Goal: Task Accomplishment & Management: Manage account settings

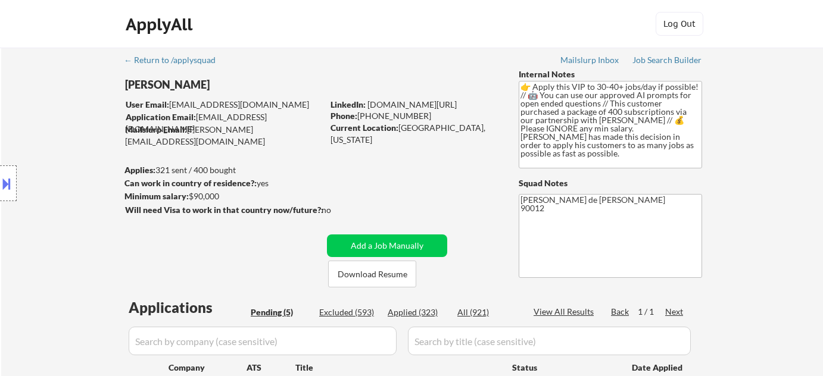
select select ""pending""
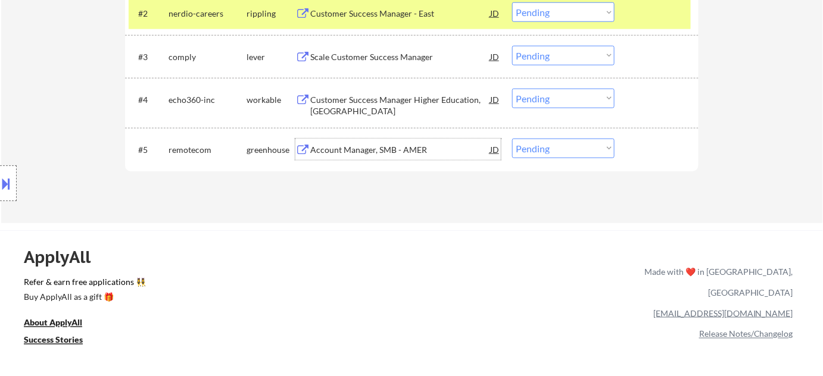
scroll to position [433, 0]
click at [528, 145] on select "Choose an option... Pending Applied Excluded (Questions) Excluded (Expired) Exc…" at bounding box center [563, 149] width 102 height 20
select select ""applied""
click at [512, 139] on select "Choose an option... Pending Applied Excluded (Questions) Excluded (Expired) Exc…" at bounding box center [563, 149] width 102 height 20
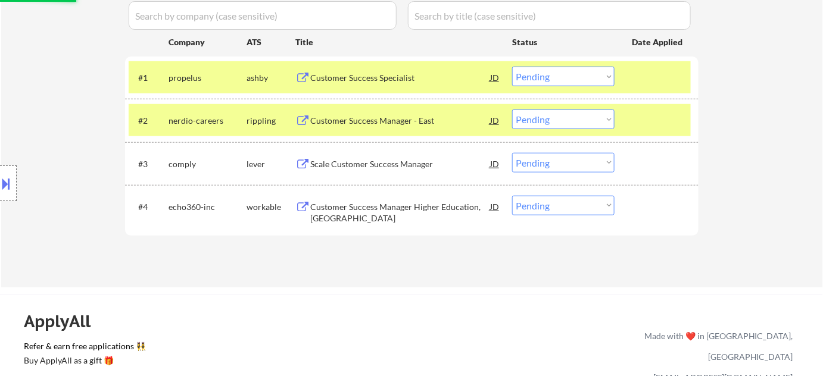
scroll to position [325, 0]
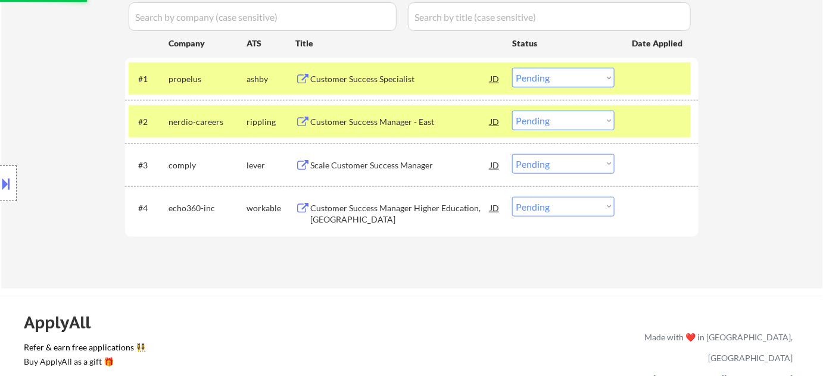
click at [367, 157] on div "Scale Customer Success Manager" at bounding box center [400, 164] width 180 height 21
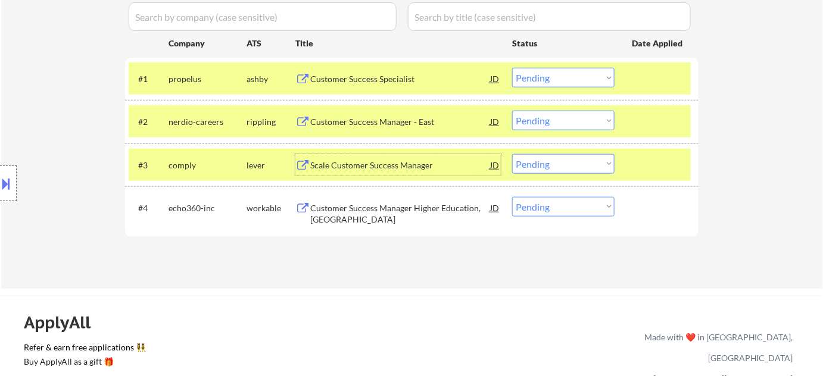
drag, startPoint x: 541, startPoint y: 163, endPoint x: 541, endPoint y: 172, distance: 8.9
click at [541, 163] on select "Choose an option... Pending Applied Excluded (Questions) Excluded (Expired) Exc…" at bounding box center [563, 164] width 102 height 20
click at [512, 154] on select "Choose an option... Pending Applied Excluded (Questions) Excluded (Expired) Exc…" at bounding box center [563, 164] width 102 height 20
click at [389, 122] on div "Customer Success Manager - East" at bounding box center [400, 122] width 180 height 12
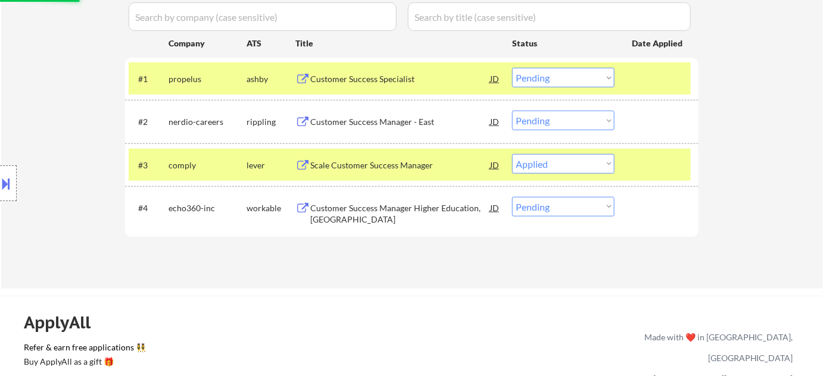
select select ""pending""
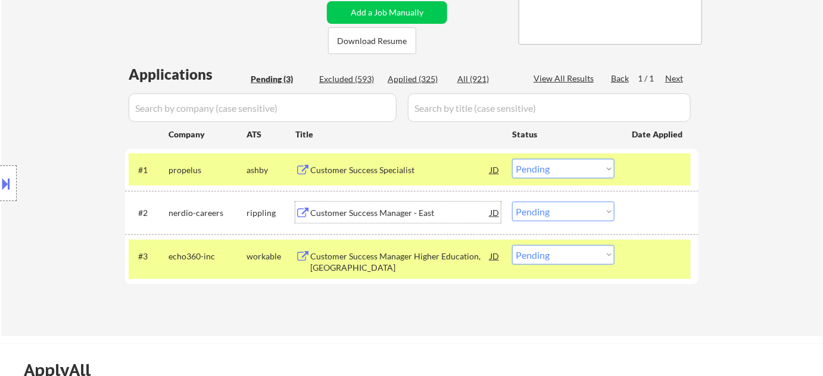
scroll to position [216, 0]
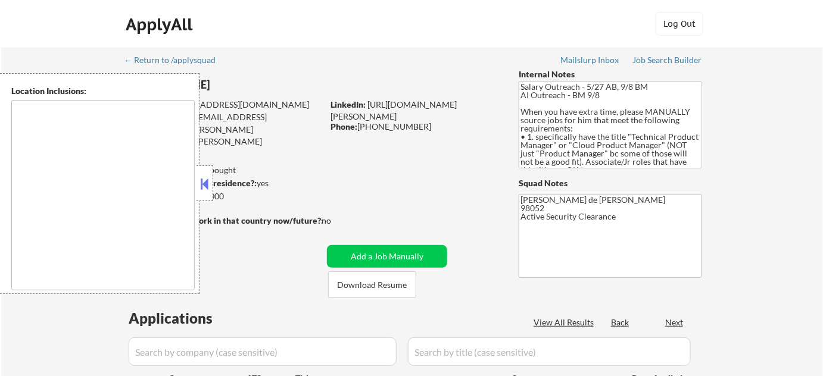
select select ""pending""
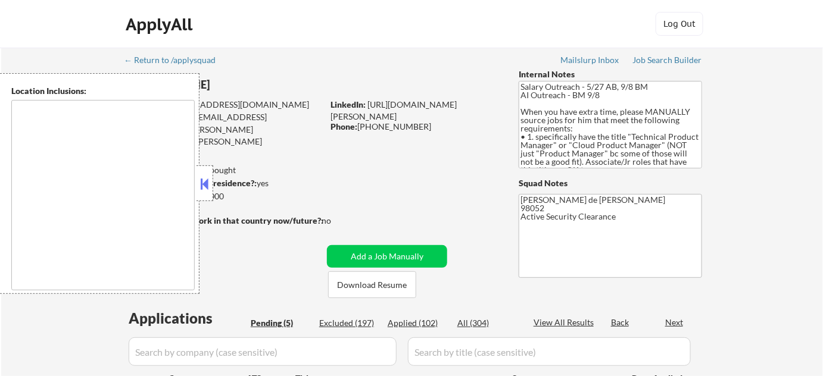
type textarea "Redmond, WA Kirkland, WA Bellevue, WA Sammamish, WA Woodinville, WA Bothell, WA…"
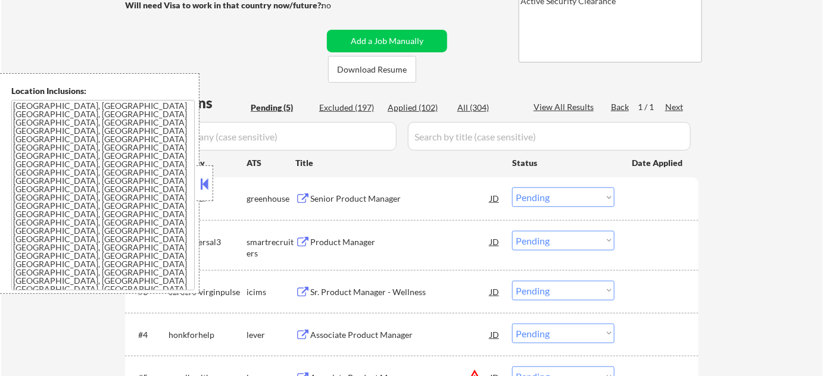
scroll to position [216, 0]
click at [205, 184] on button at bounding box center [204, 184] width 13 height 18
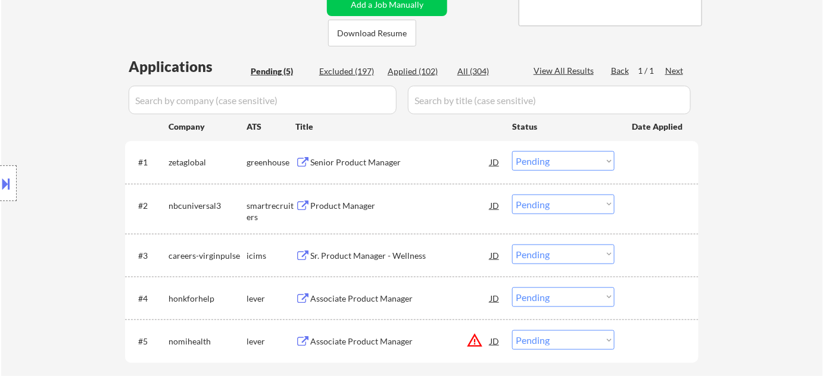
scroll to position [270, 0]
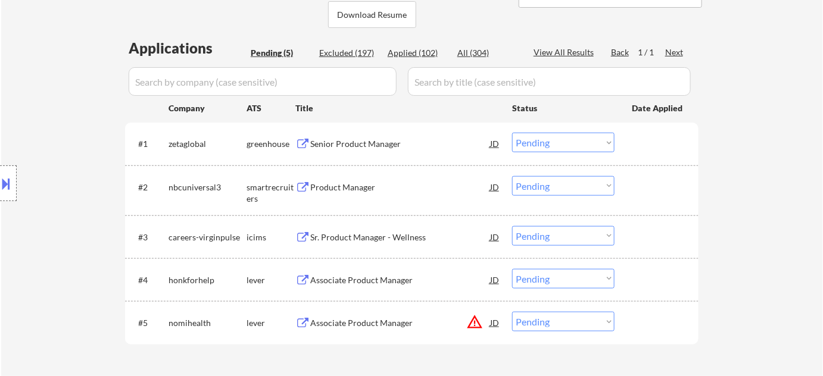
click at [370, 148] on div "Senior Product Manager" at bounding box center [400, 144] width 180 height 12
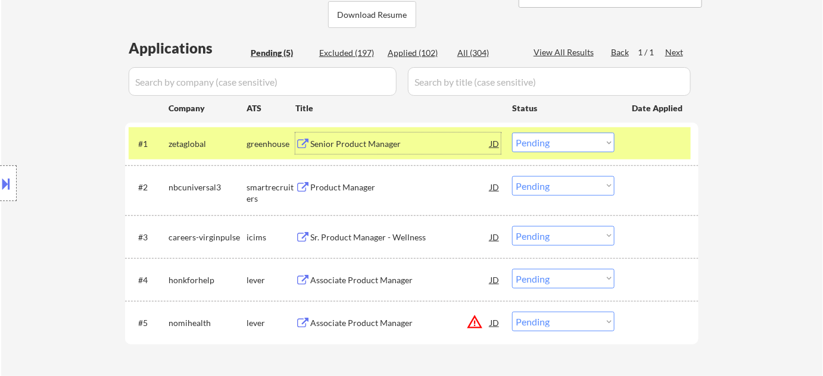
click at [374, 277] on div "Associate Product Manager" at bounding box center [400, 281] width 180 height 12
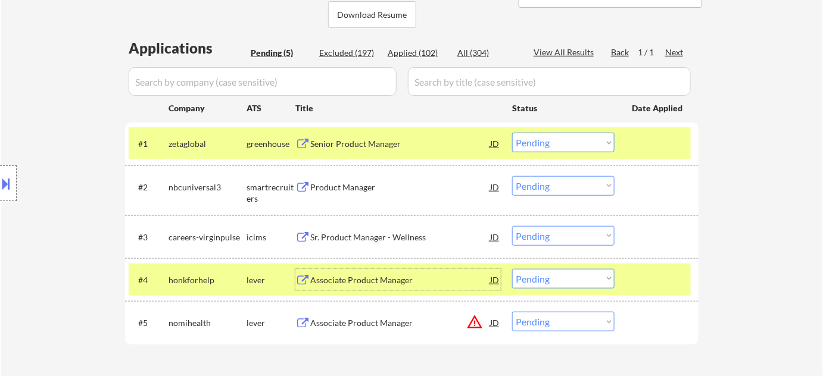
click at [543, 279] on select "Choose an option... Pending Applied Excluded (Questions) Excluded (Expired) Exc…" at bounding box center [563, 279] width 102 height 20
click at [512, 269] on select "Choose an option... Pending Applied Excluded (Questions) Excluded (Expired) Exc…" at bounding box center [563, 279] width 102 height 20
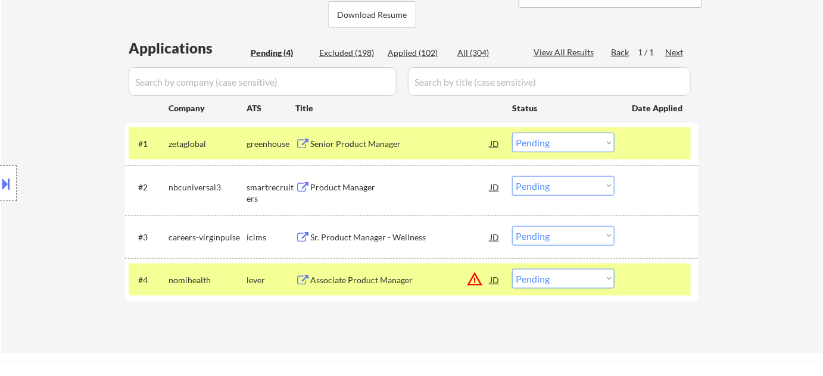
click at [387, 275] on div "Associate Product Manager" at bounding box center [400, 281] width 180 height 12
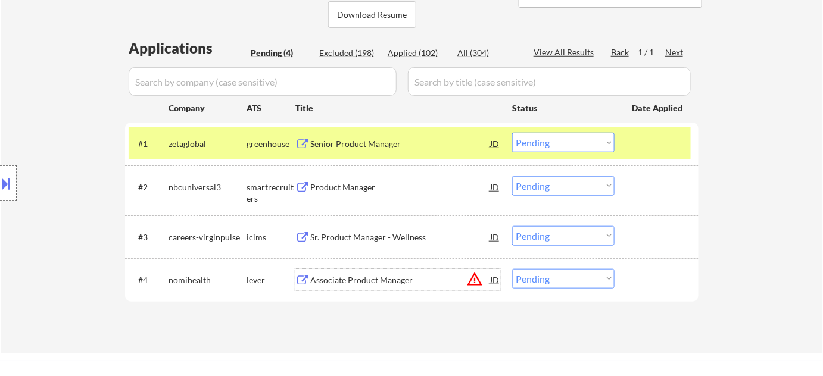
click at [546, 282] on select "Choose an option... Pending Applied Excluded (Questions) Excluded (Expired) Exc…" at bounding box center [563, 279] width 102 height 20
select select ""excluded__location_""
click at [512, 269] on select "Choose an option... Pending Applied Excluded (Questions) Excluded (Expired) Exc…" at bounding box center [563, 279] width 102 height 20
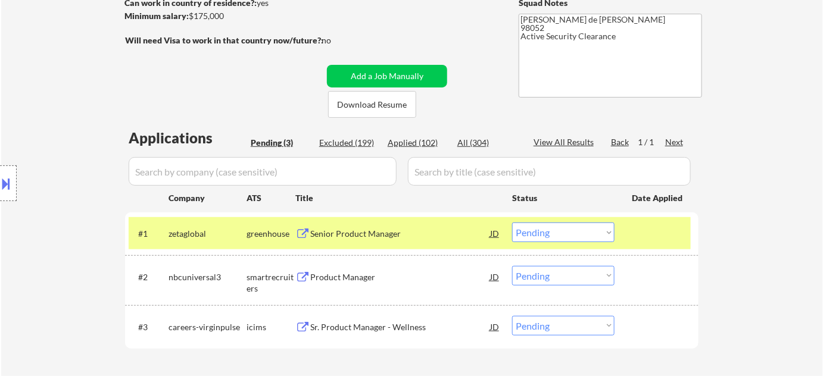
scroll to position [0, 0]
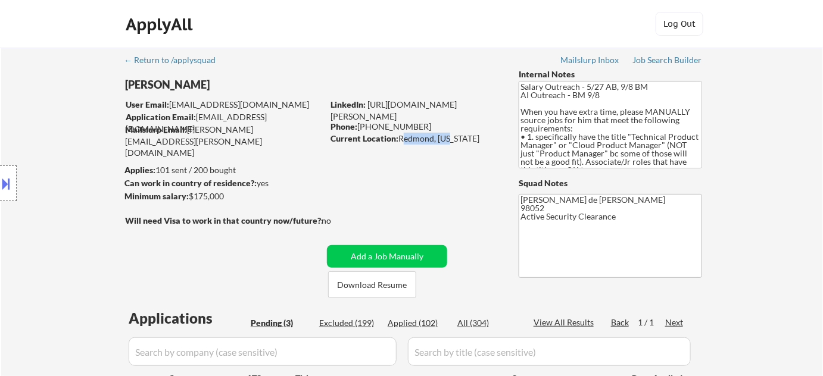
drag, startPoint x: 400, startPoint y: 137, endPoint x: 451, endPoint y: 137, distance: 51.2
click at [451, 137] on div "Current Location: Redmond, Washington" at bounding box center [415, 139] width 169 height 12
copy div "Redmond, Wa"
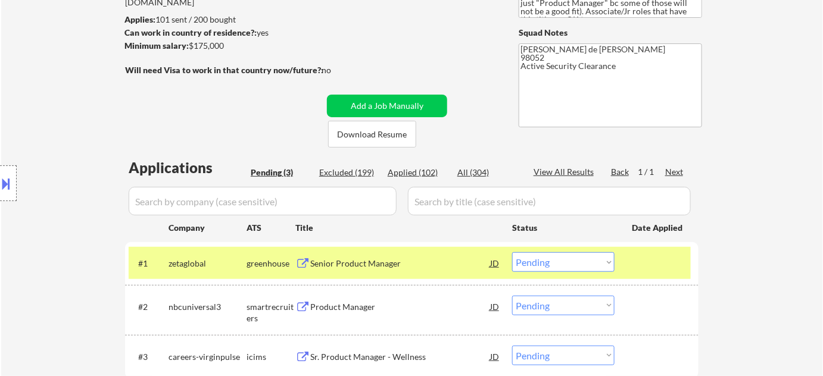
scroll to position [162, 0]
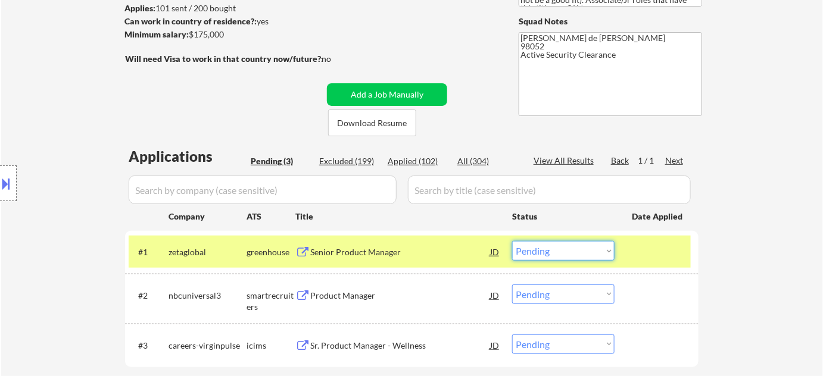
drag, startPoint x: 534, startPoint y: 254, endPoint x: 535, endPoint y: 244, distance: 10.3
click at [534, 254] on select "Choose an option... Pending Applied Excluded (Questions) Excluded (Expired) Exc…" at bounding box center [563, 251] width 102 height 20
click at [512, 241] on select "Choose an option... Pending Applied Excluded (Questions) Excluded (Expired) Exc…" at bounding box center [563, 251] width 102 height 20
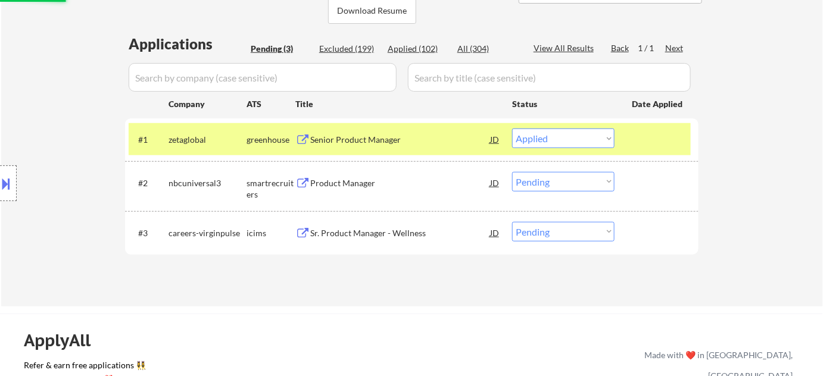
scroll to position [325, 0]
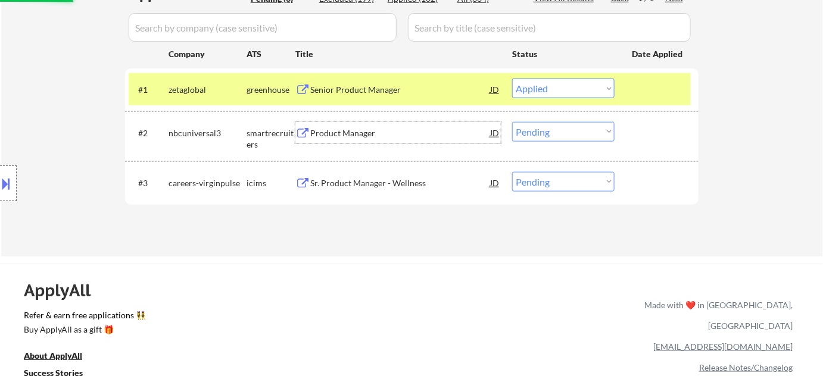
click at [357, 127] on div "Product Manager" at bounding box center [400, 133] width 180 height 12
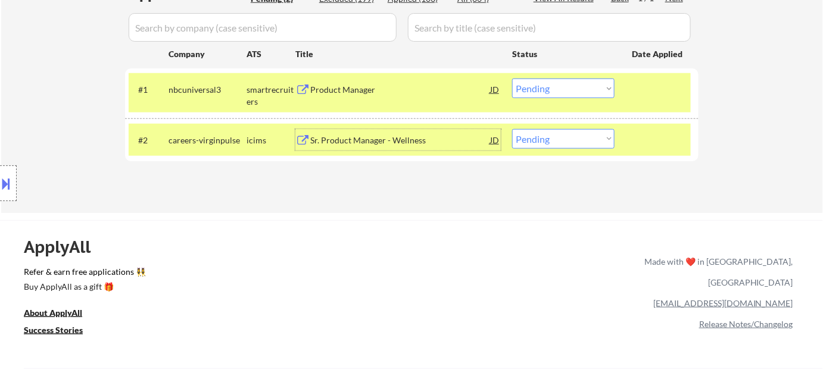
click at [539, 82] on select "Choose an option... Pending Applied Excluded (Questions) Excluded (Expired) Exc…" at bounding box center [563, 89] width 102 height 20
click at [512, 79] on select "Choose an option... Pending Applied Excluded (Questions) Excluded (Expired) Exc…" at bounding box center [563, 89] width 102 height 20
click at [372, 140] on div "Sr. Product Manager - Wellness" at bounding box center [400, 141] width 180 height 12
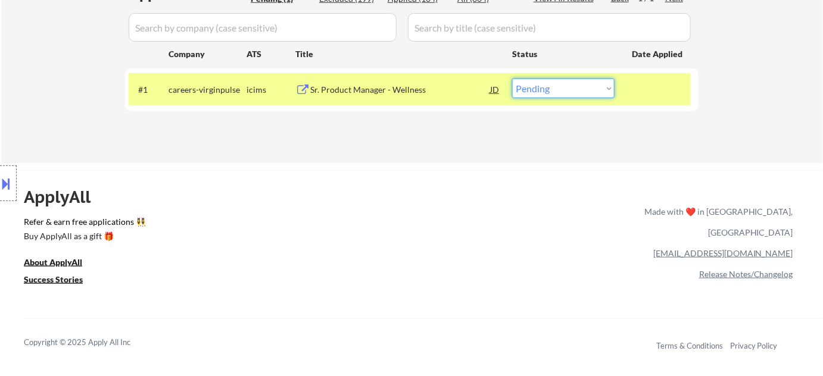
drag, startPoint x: 557, startPoint y: 85, endPoint x: 557, endPoint y: 96, distance: 11.9
click at [557, 85] on select "Choose an option... Pending Applied Excluded (Questions) Excluded (Expired) Exc…" at bounding box center [563, 89] width 102 height 20
select select ""excluded""
click at [512, 79] on select "Choose an option... Pending Applied Excluded (Questions) Excluded (Expired) Exc…" at bounding box center [563, 89] width 102 height 20
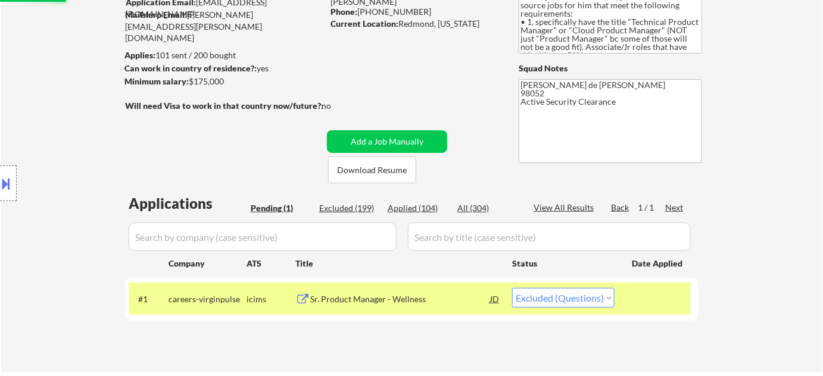
scroll to position [108, 0]
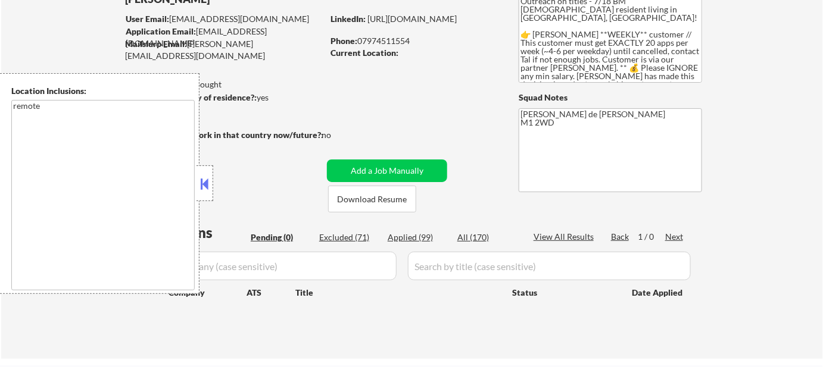
scroll to position [108, 0]
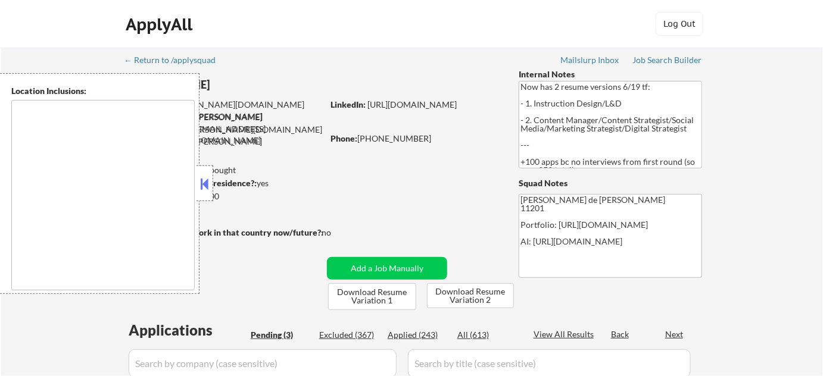
select select ""pending""
type textarea "Manhattan, NY Brooklyn, NY Jersey City, NJ Hoboken, NJ Weehawken, NJ Union City…"
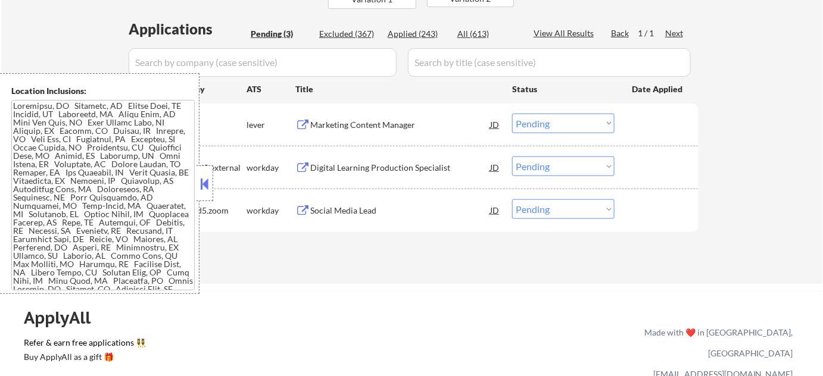
scroll to position [325, 0]
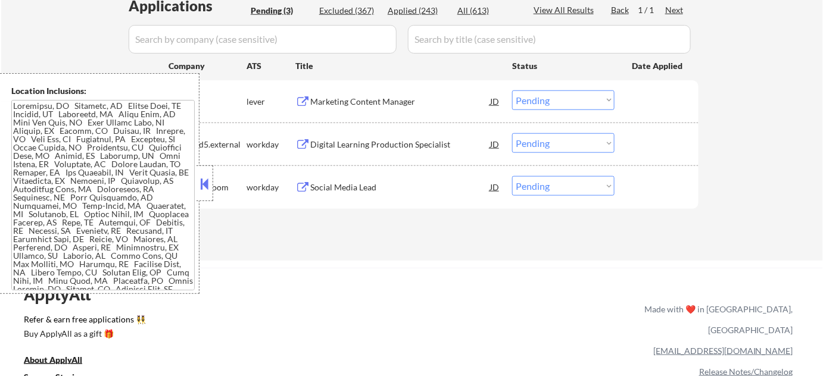
click at [208, 183] on button at bounding box center [204, 184] width 13 height 18
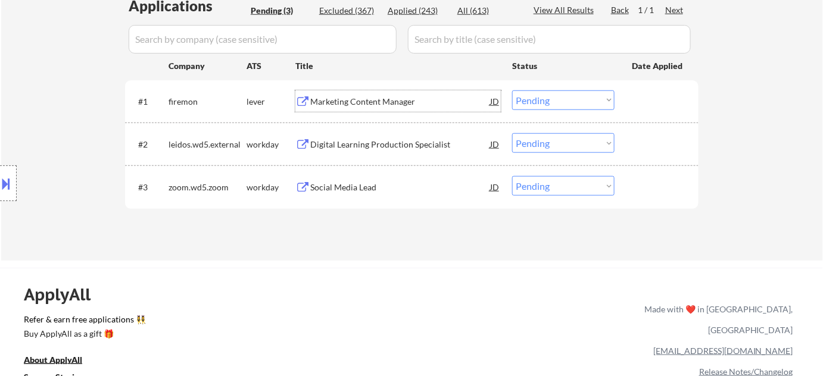
click at [396, 99] on div "Marketing Content Manager" at bounding box center [400, 102] width 180 height 12
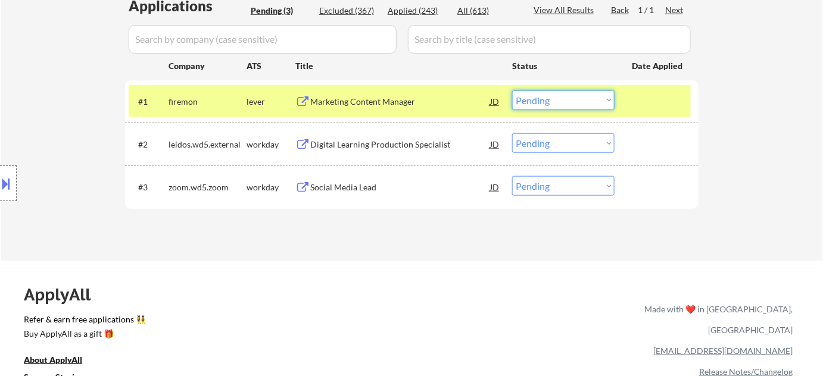
drag, startPoint x: 547, startPoint y: 99, endPoint x: 543, endPoint y: 108, distance: 9.9
click at [547, 99] on select "Choose an option... Pending Applied Excluded (Questions) Excluded (Expired) Exc…" at bounding box center [563, 101] width 102 height 20
click at [512, 91] on select "Choose an option... Pending Applied Excluded (Questions) Excluded (Expired) Exc…" at bounding box center [563, 101] width 102 height 20
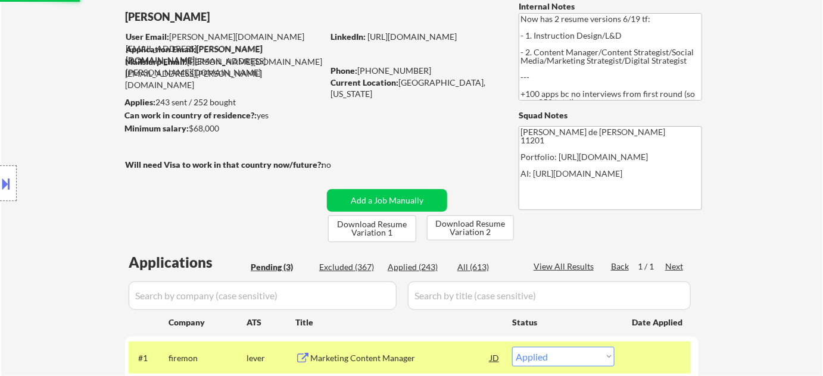
scroll to position [54, 0]
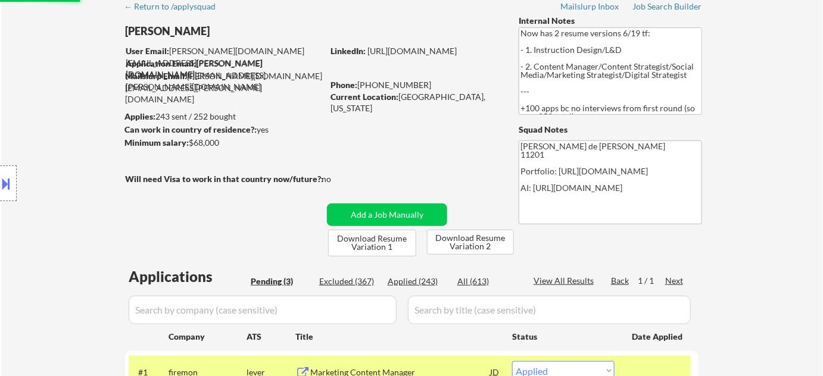
select select ""pending""
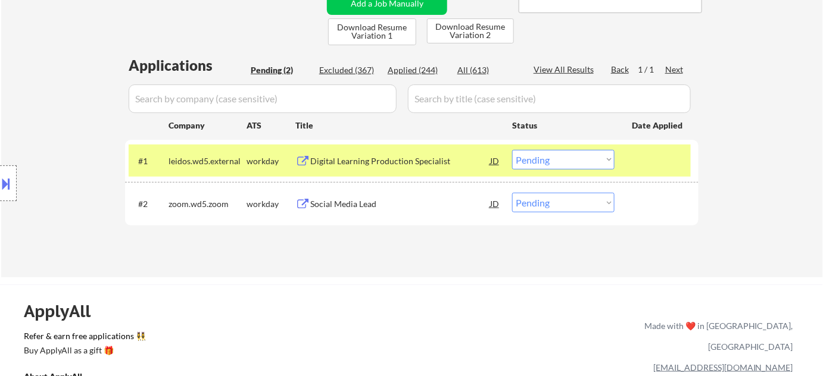
scroll to position [270, 0]
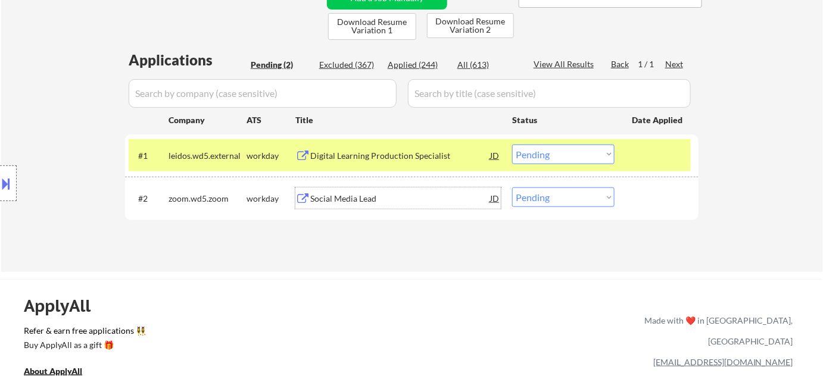
click at [360, 197] on div "Social Media Lead" at bounding box center [400, 199] width 180 height 12
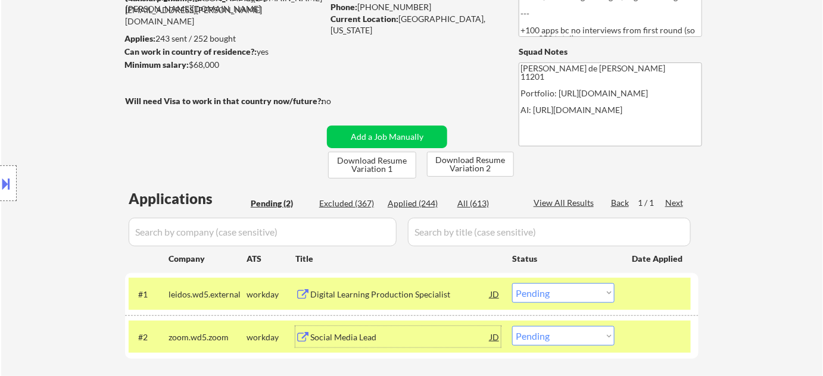
scroll to position [108, 0]
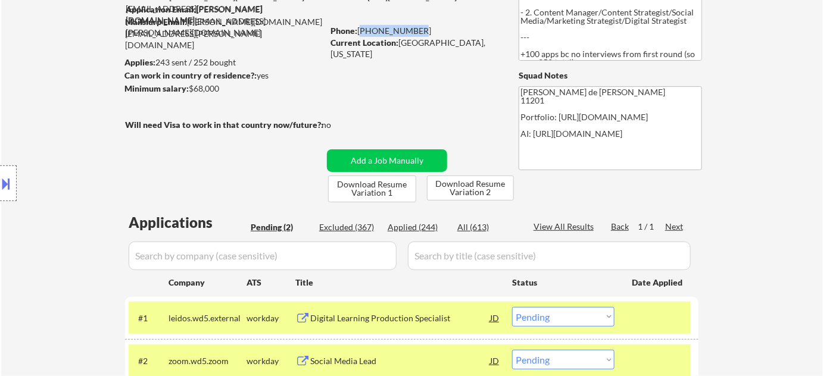
drag, startPoint x: 360, startPoint y: 28, endPoint x: 412, endPoint y: 26, distance: 51.9
click at [412, 26] on div "Phone: 512-784-1465" at bounding box center [415, 31] width 169 height 12
copy div "512-784-1465"
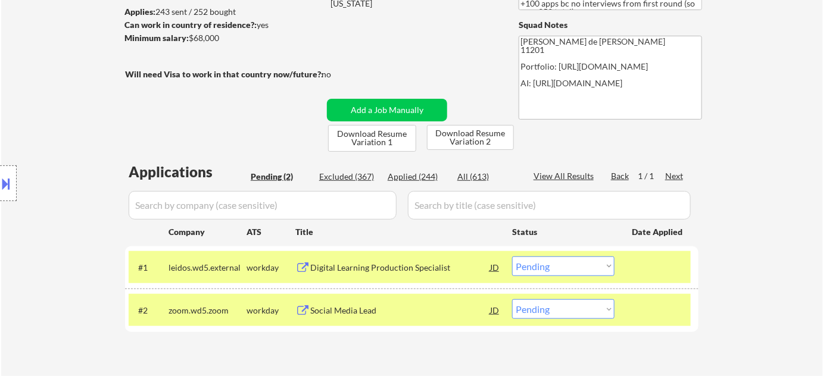
scroll to position [270, 0]
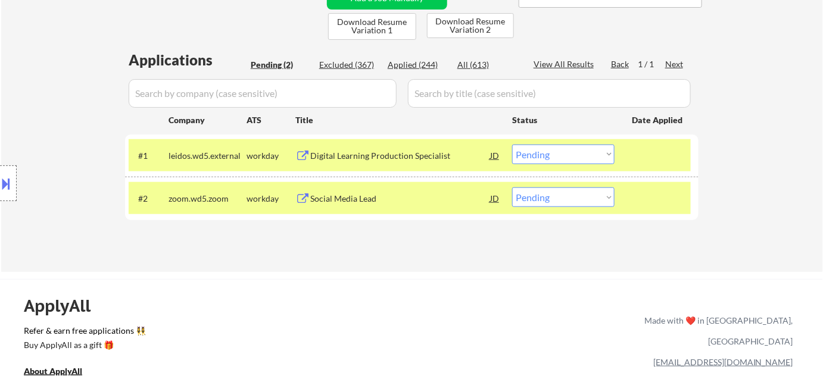
click at [588, 195] on select "Choose an option... Pending Applied Excluded (Questions) Excluded (Expired) Exc…" at bounding box center [563, 198] width 102 height 20
select select ""applied""
click at [512, 188] on select "Choose an option... Pending Applied Excluded (Questions) Excluded (Expired) Exc…" at bounding box center [563, 198] width 102 height 20
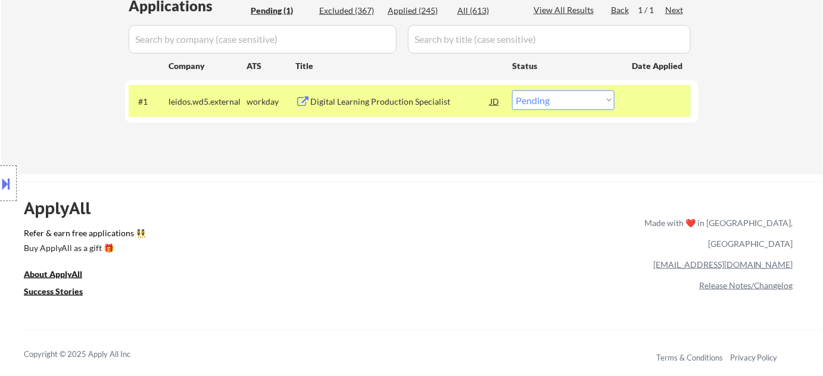
scroll to position [216, 0]
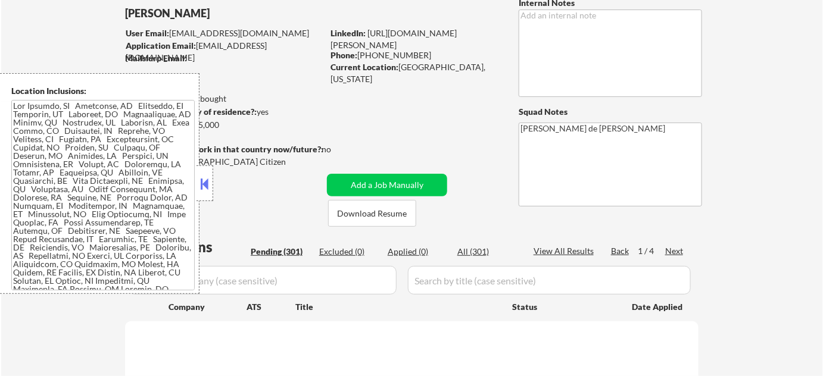
scroll to position [162, 0]
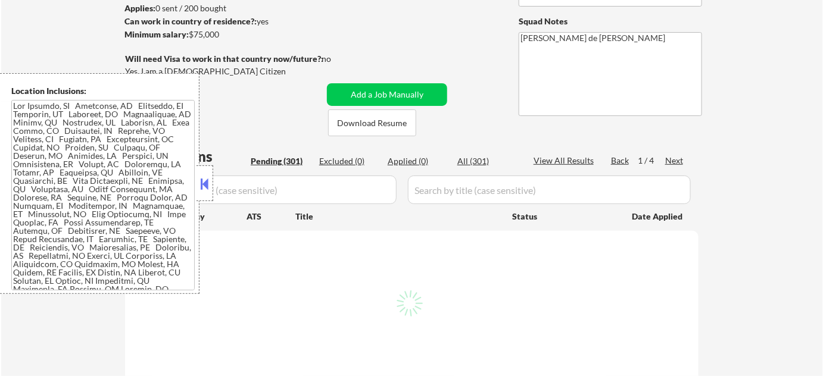
select select ""pending""
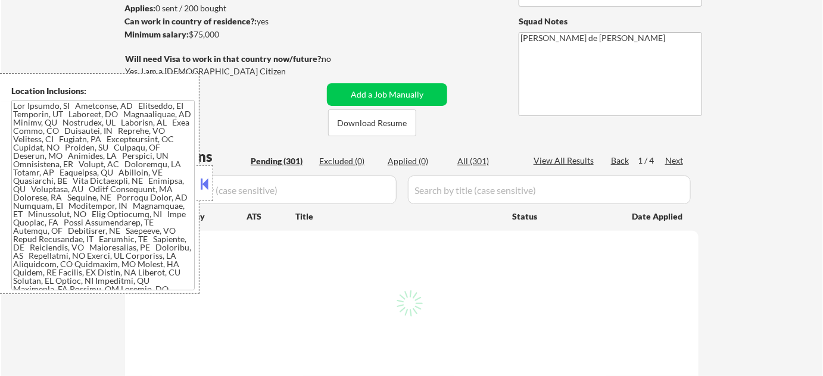
select select ""pending""
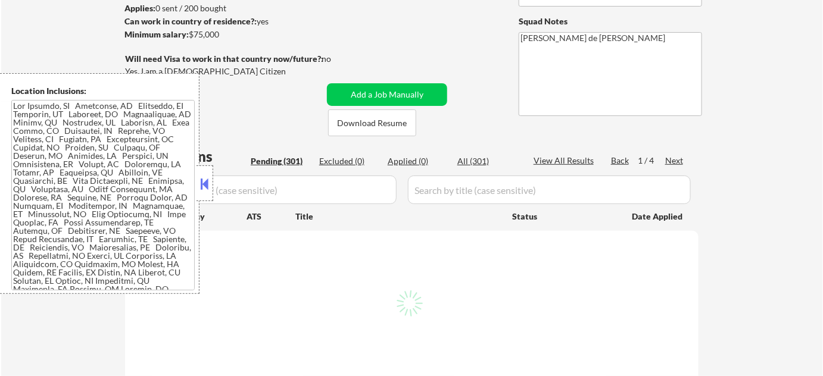
select select ""pending""
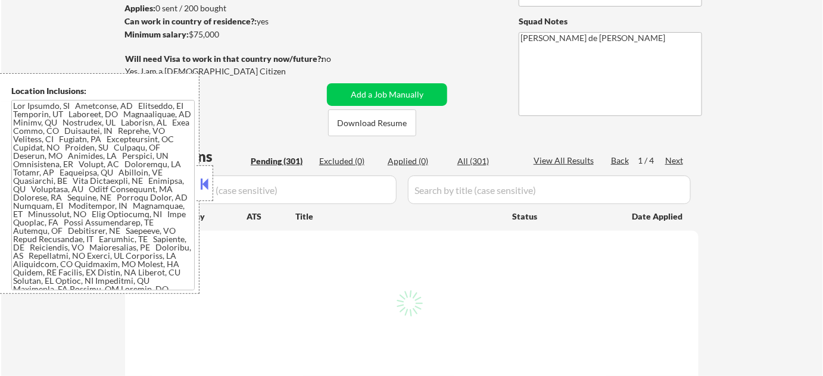
select select ""pending""
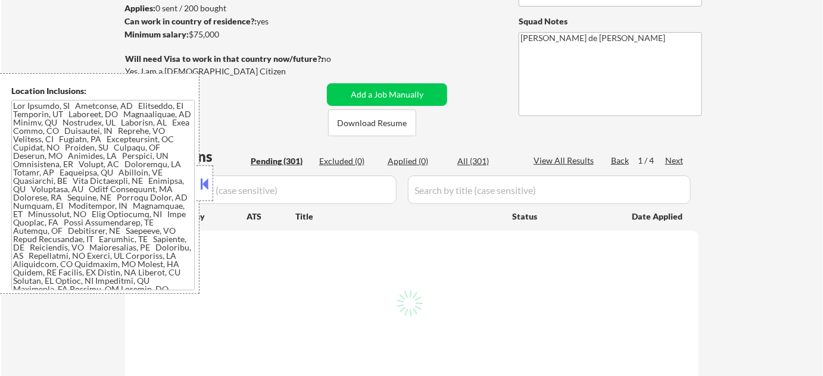
select select ""pending""
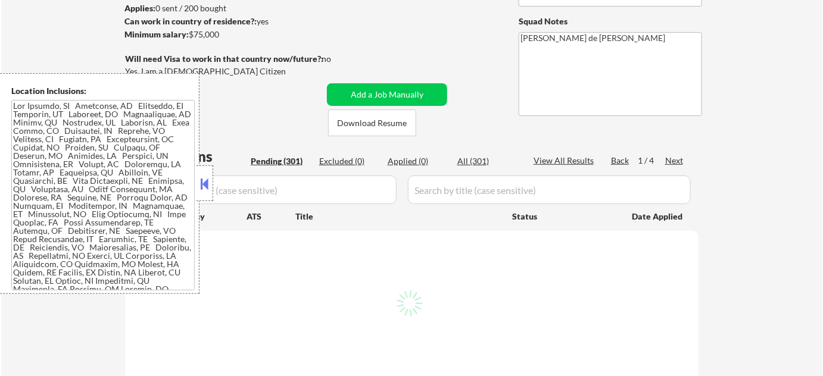
select select ""pending""
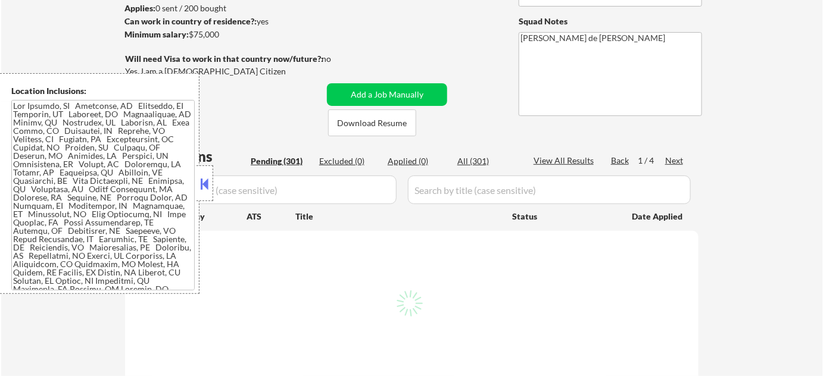
select select ""pending""
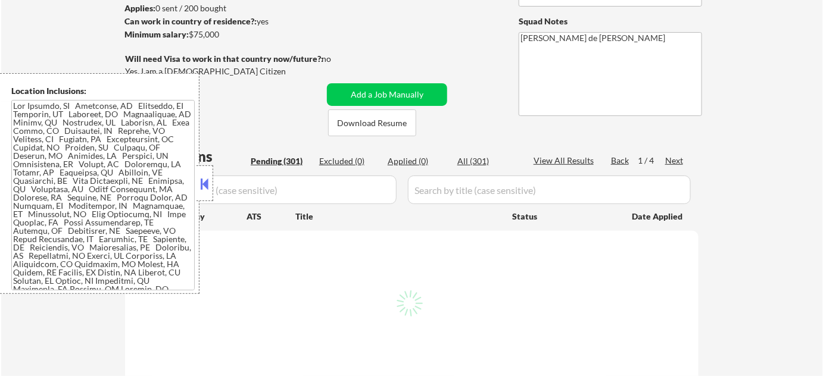
select select ""pending""
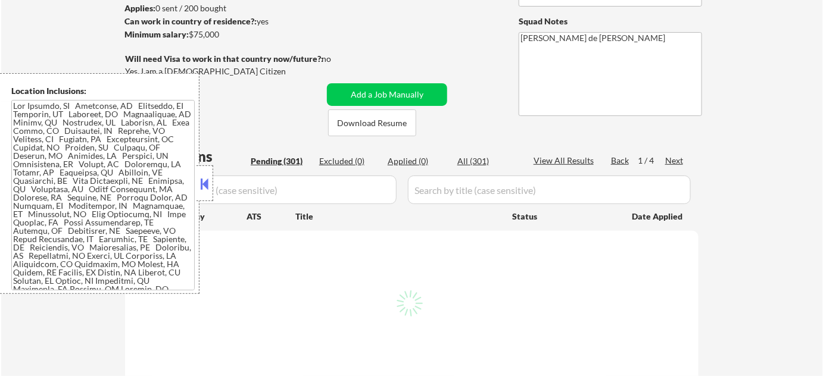
select select ""pending""
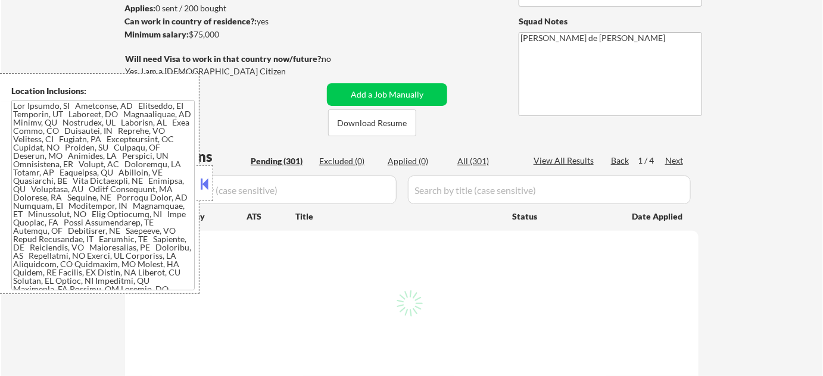
select select ""pending""
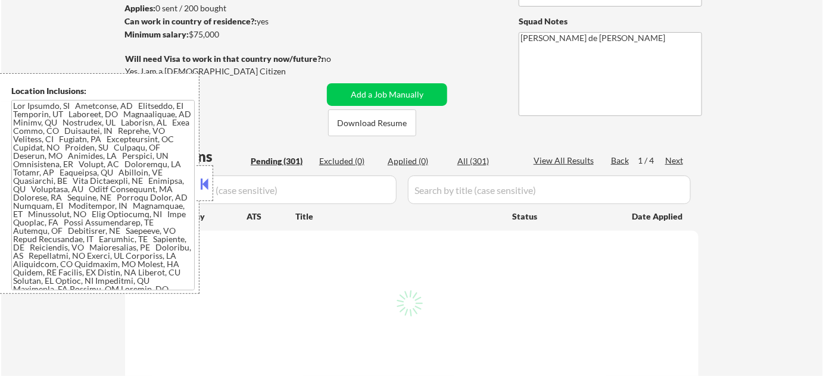
select select ""pending""
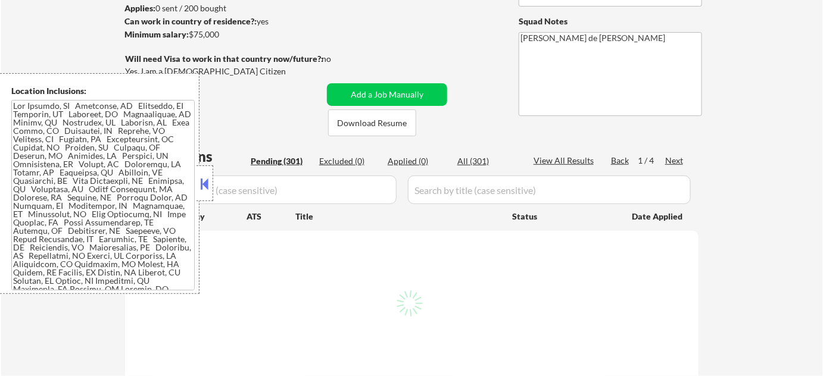
select select ""pending""
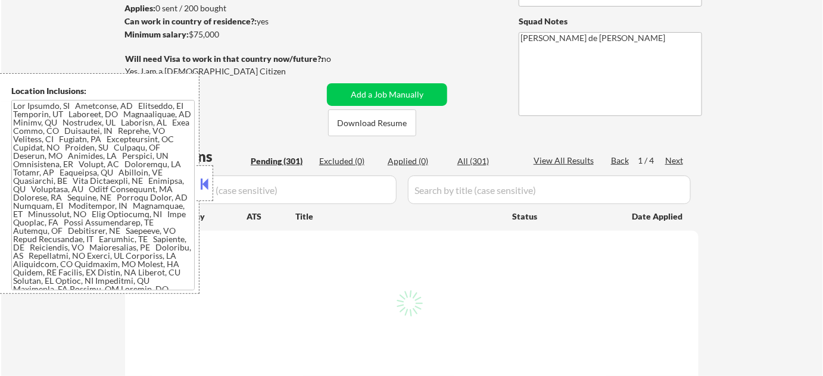
select select ""pending""
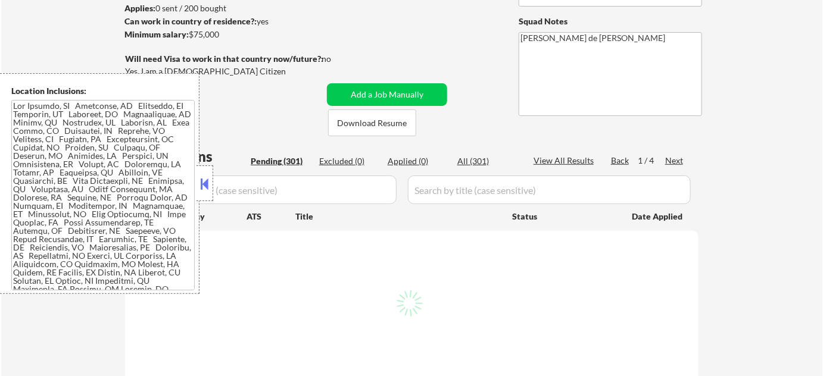
select select ""pending""
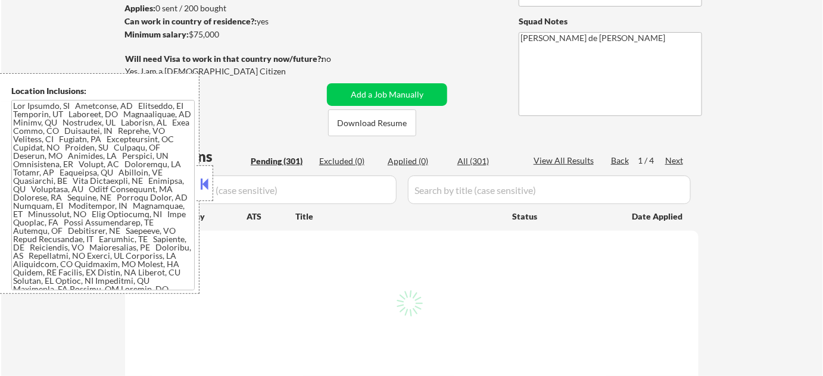
select select ""pending""
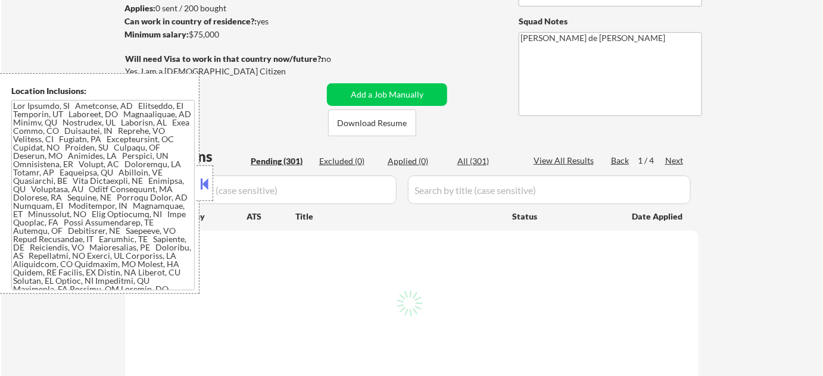
select select ""pending""
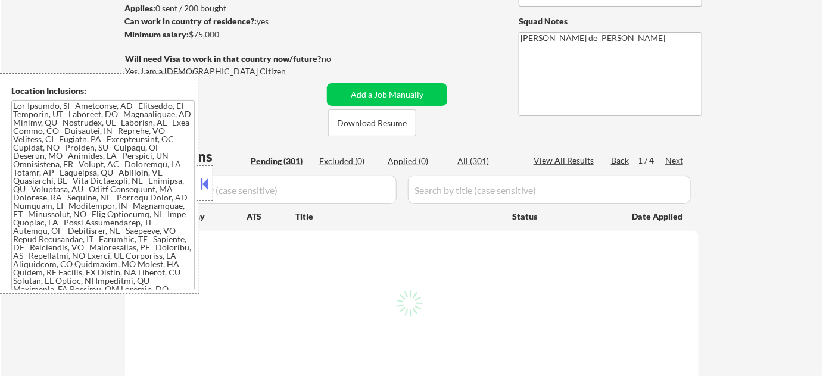
select select ""pending""
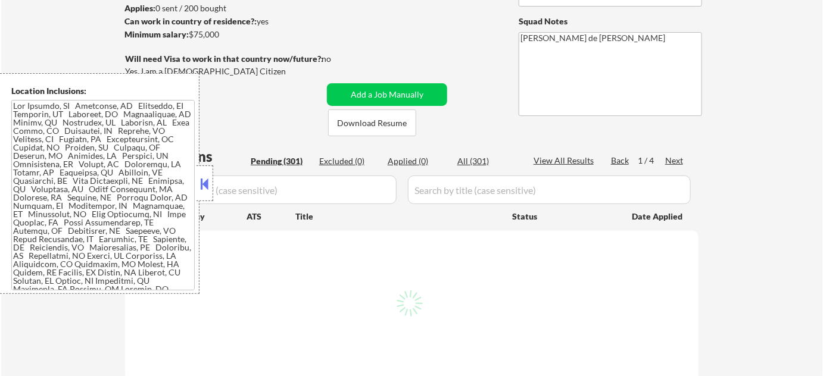
select select ""pending""
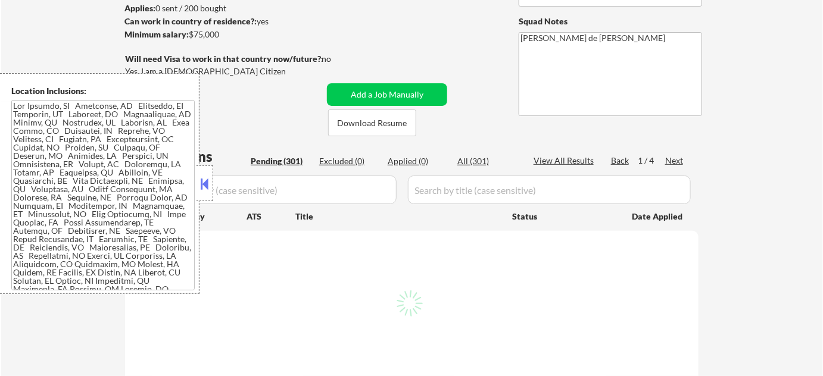
select select ""pending""
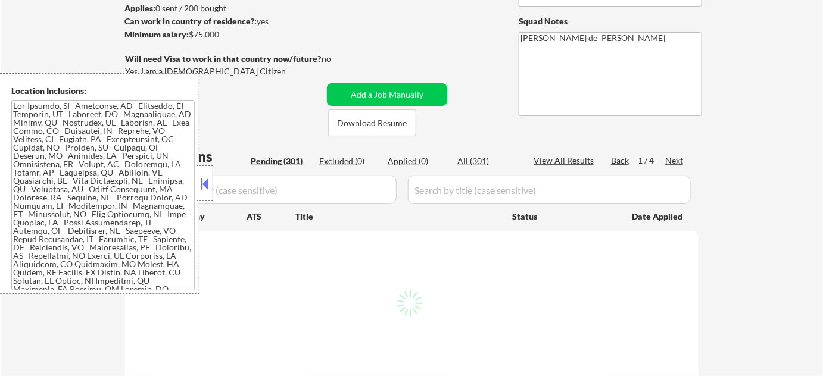
select select ""pending""
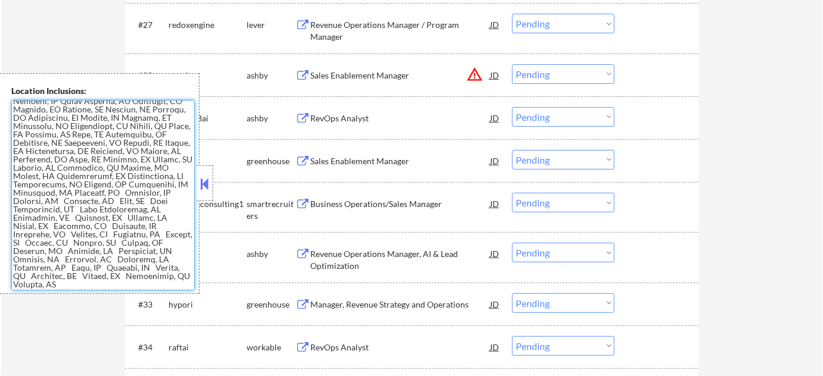
scroll to position [1624, 0]
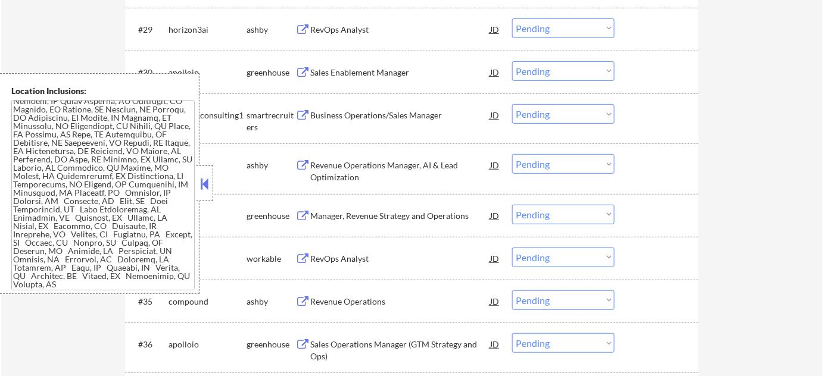
click at [205, 192] on button at bounding box center [204, 184] width 13 height 18
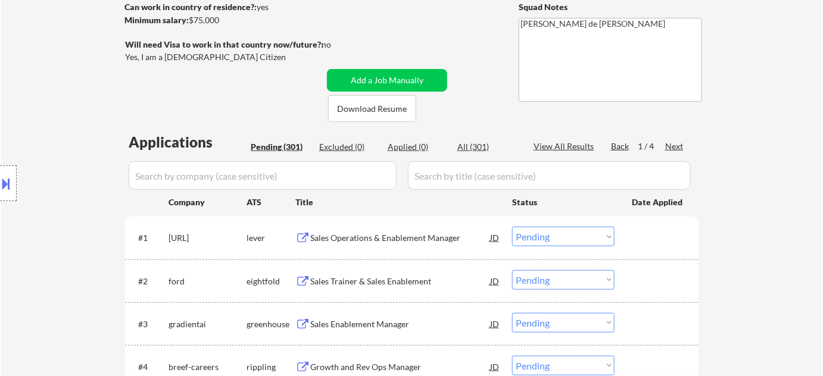
scroll to position [0, 0]
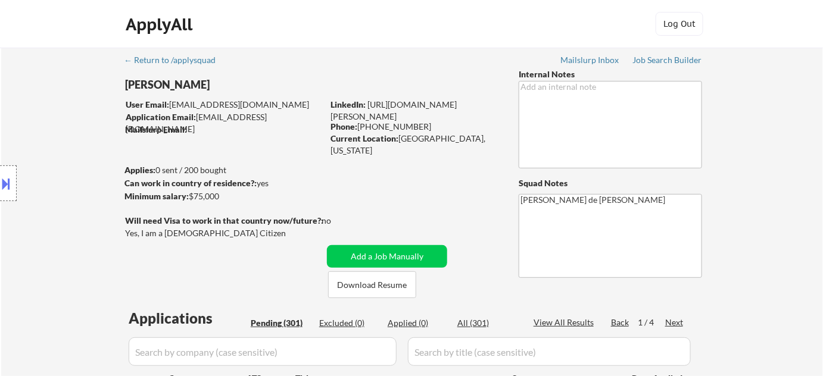
drag, startPoint x: 120, startPoint y: 81, endPoint x: 182, endPoint y: 88, distance: 62.9
click at [182, 88] on div "Location Inclusions:" at bounding box center [106, 183] width 213 height 221
click at [12, 185] on button at bounding box center [6, 184] width 13 height 20
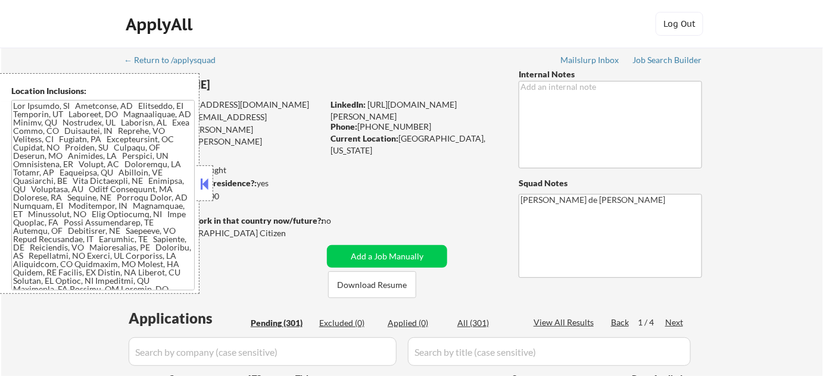
click at [211, 186] on button at bounding box center [204, 184] width 13 height 18
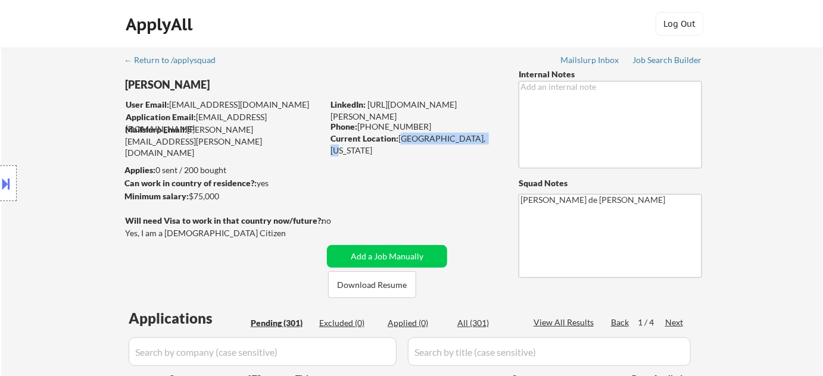
drag, startPoint x: 400, startPoint y: 138, endPoint x: 456, endPoint y: 141, distance: 56.7
click at [467, 141] on div "Current Location: Fairhaven, Massachusetts" at bounding box center [415, 144] width 169 height 23
drag, startPoint x: 399, startPoint y: 139, endPoint x: 434, endPoint y: 141, distance: 35.2
click at [434, 141] on div "Current Location: Fairhaven, Massachusetts" at bounding box center [415, 144] width 169 height 23
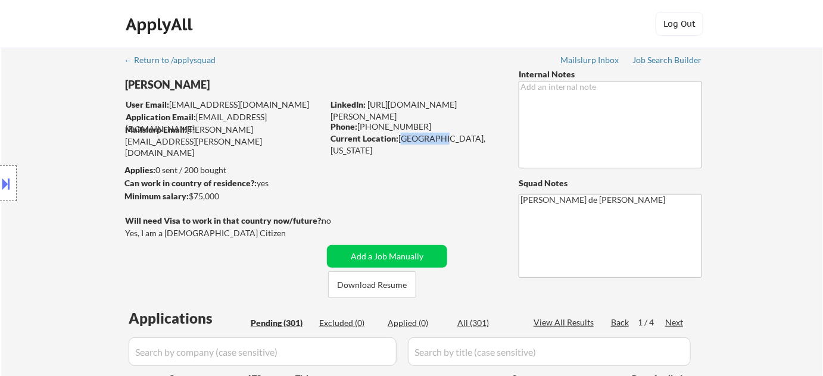
copy div "Fairhaven"
click at [398, 137] on div "Current Location: Fairhaven, Massachusetts" at bounding box center [415, 144] width 169 height 23
drag, startPoint x: 401, startPoint y: 138, endPoint x: 451, endPoint y: 139, distance: 50.7
click at [451, 139] on div "Current Location: Fairhaven, Massachusetts" at bounding box center [415, 144] width 169 height 23
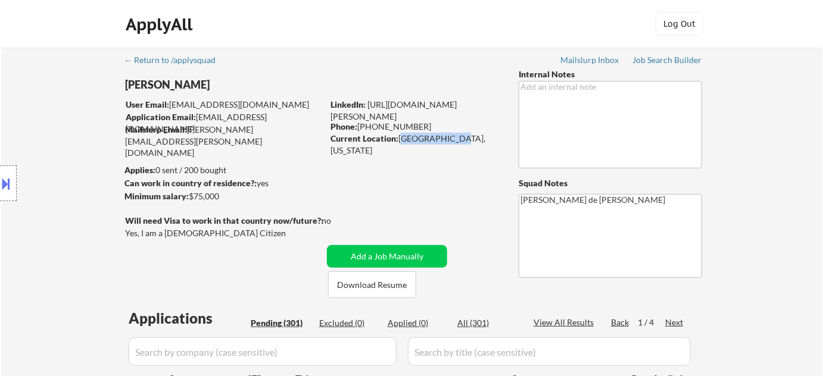
copy div "Fairhaven, Ma"
type textarea "Flor de Mae 02719"
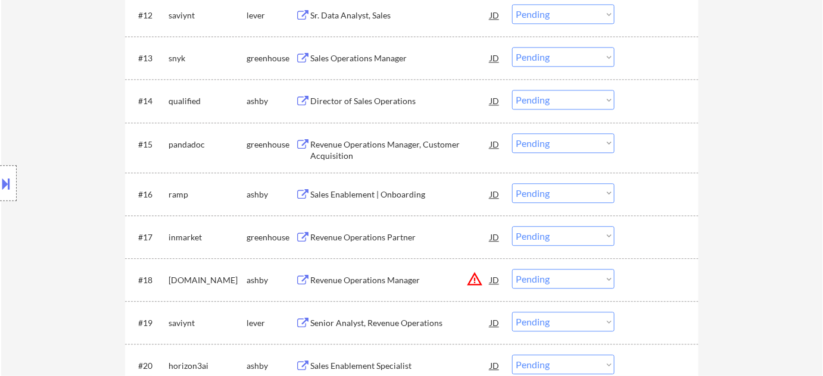
scroll to position [974, 0]
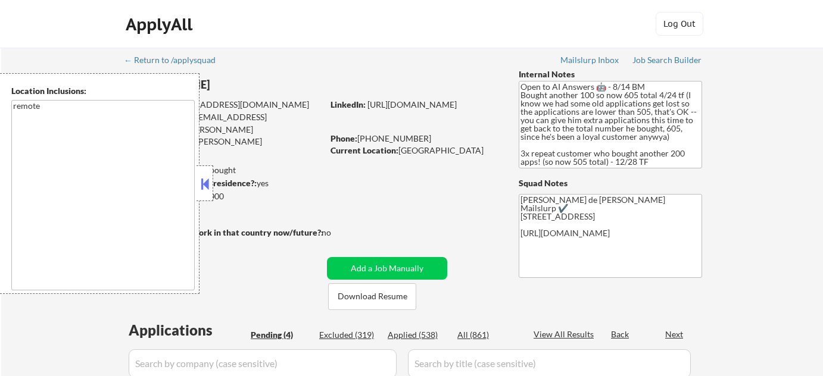
select select ""pending""
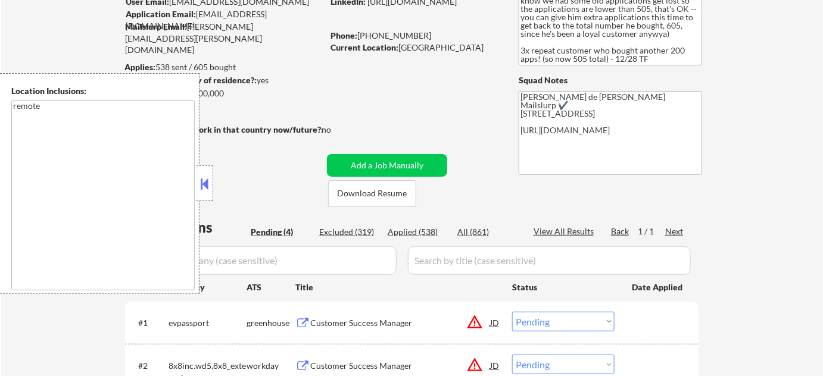
scroll to position [270, 0]
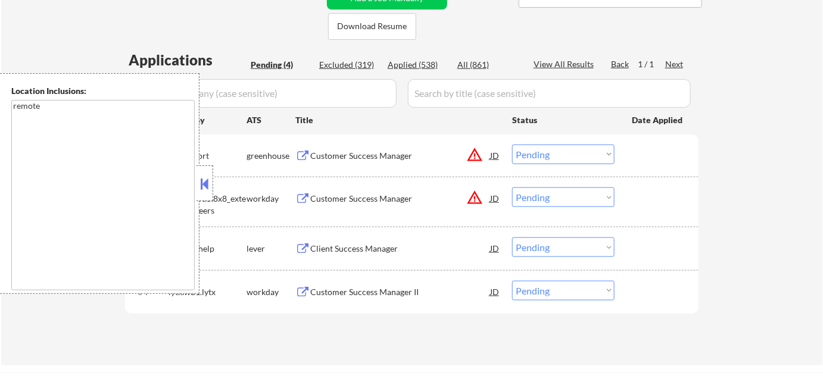
click at [206, 177] on button at bounding box center [204, 184] width 13 height 18
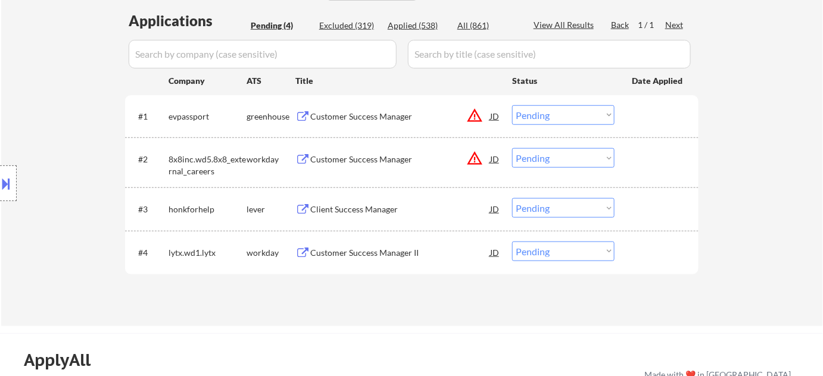
scroll to position [379, 0]
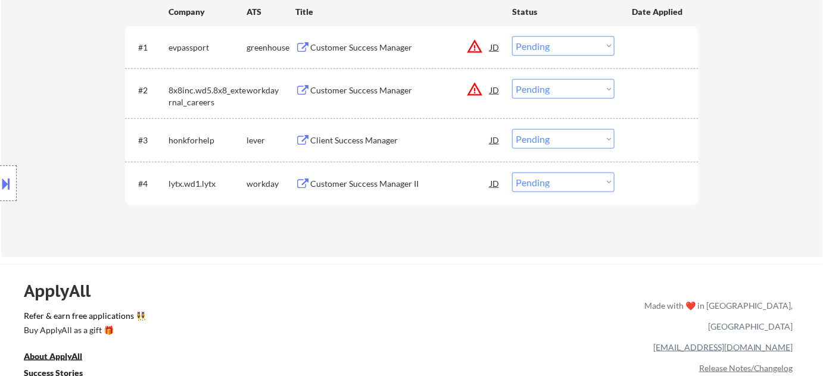
click at [479, 89] on button "warning_amber" at bounding box center [474, 89] width 17 height 17
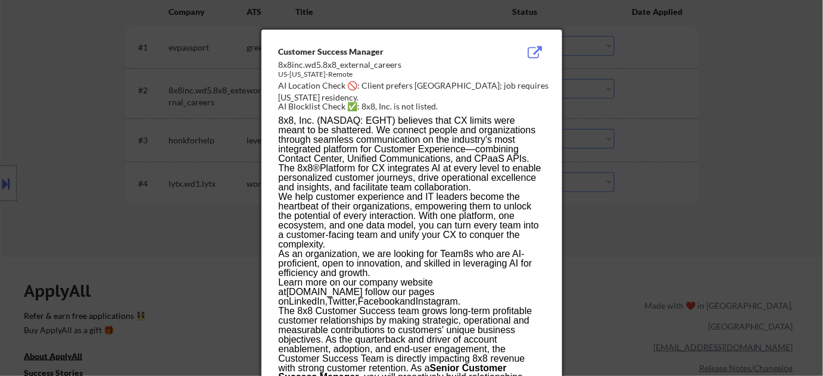
click at [698, 220] on div at bounding box center [411, 188] width 823 height 376
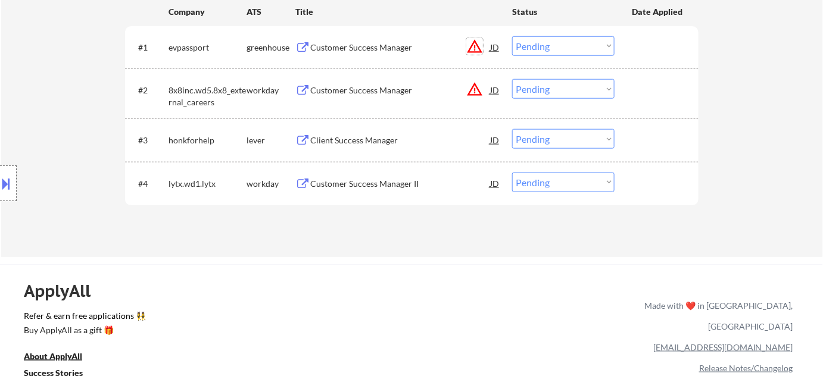
click at [476, 49] on button "warning_amber" at bounding box center [474, 46] width 17 height 17
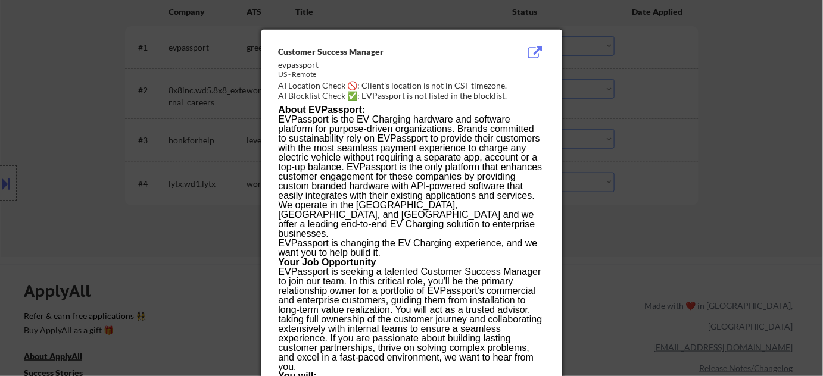
click at [719, 73] on div at bounding box center [411, 188] width 823 height 376
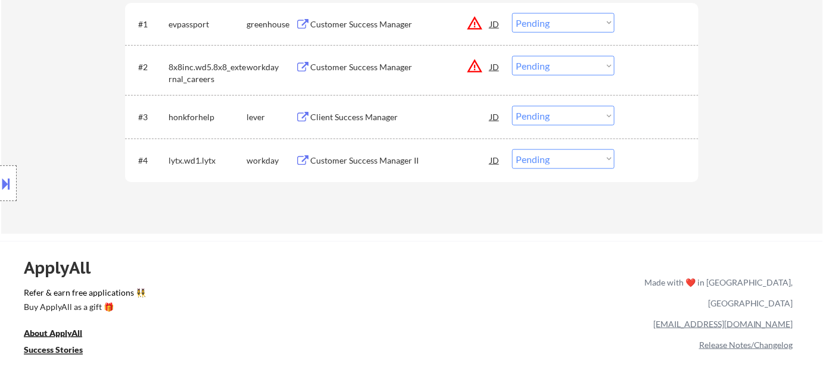
scroll to position [487, 0]
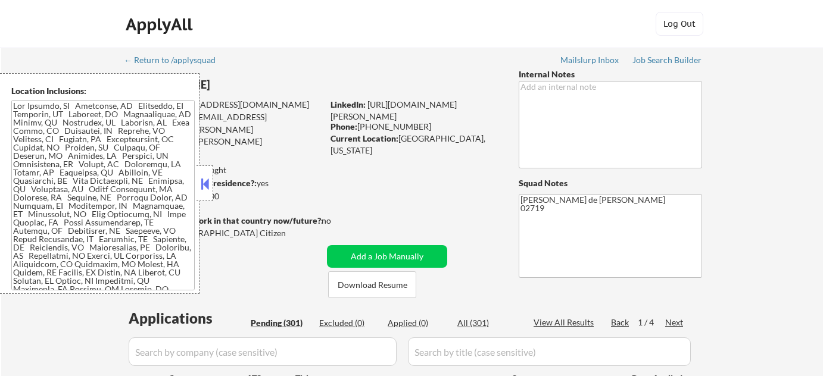
select select ""pending""
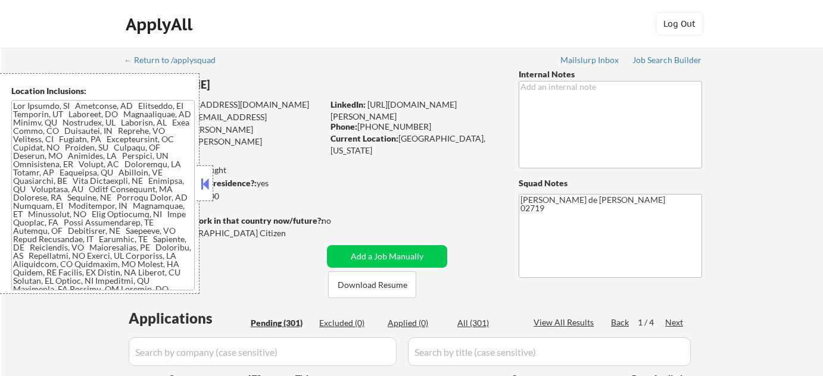
select select ""pending""
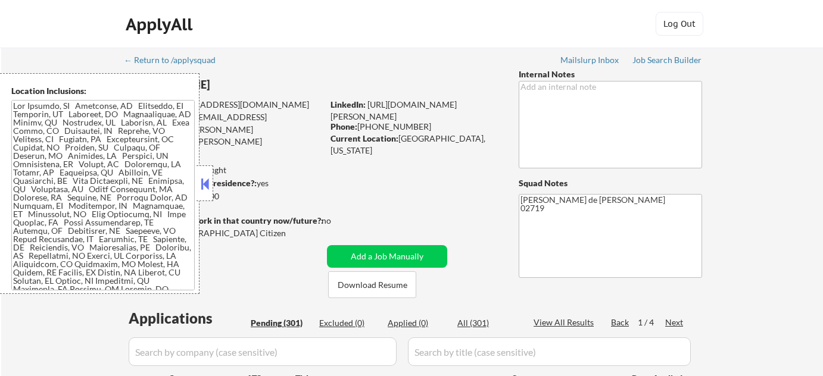
select select ""pending""
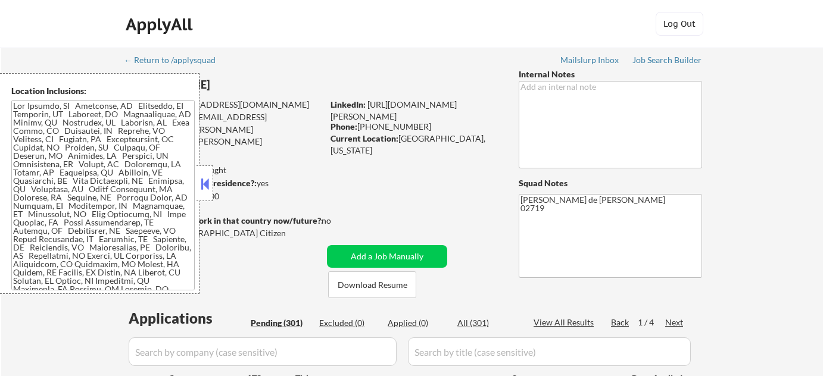
select select ""pending""
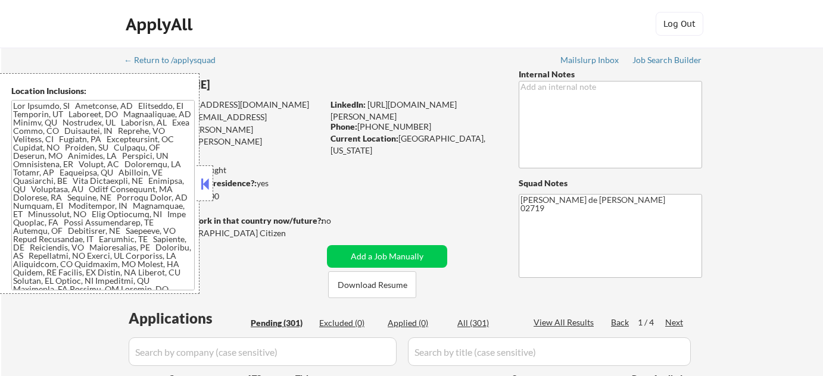
select select ""pending""
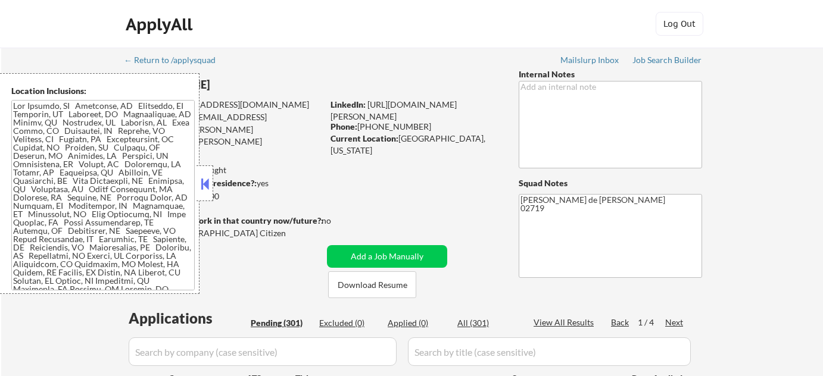
select select ""pending""
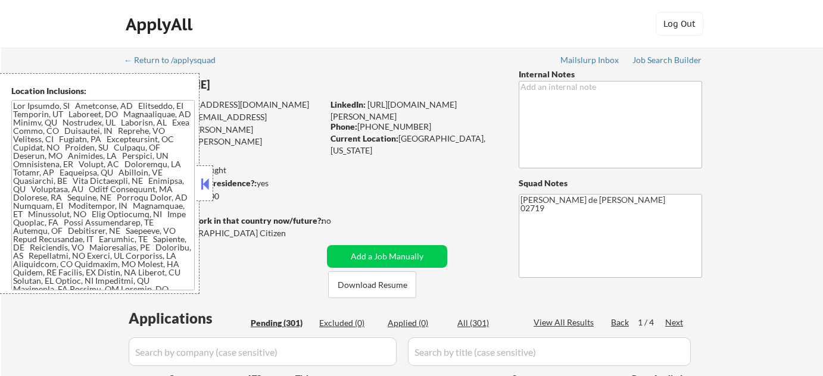
select select ""pending""
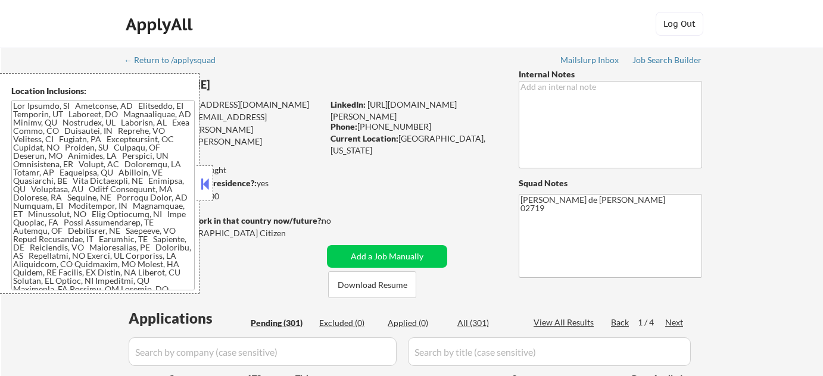
select select ""pending""
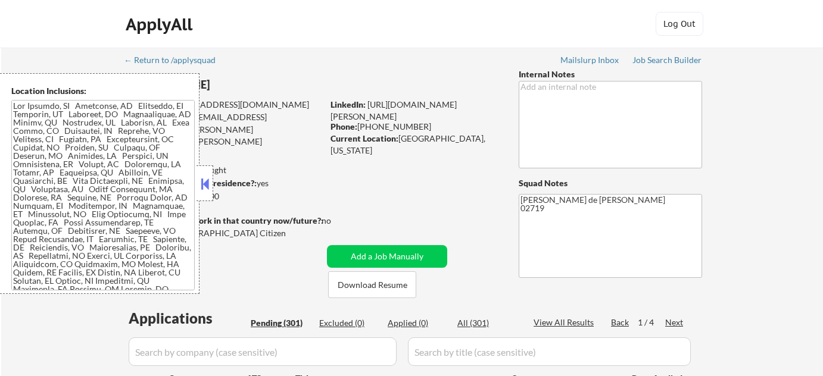
select select ""pending""
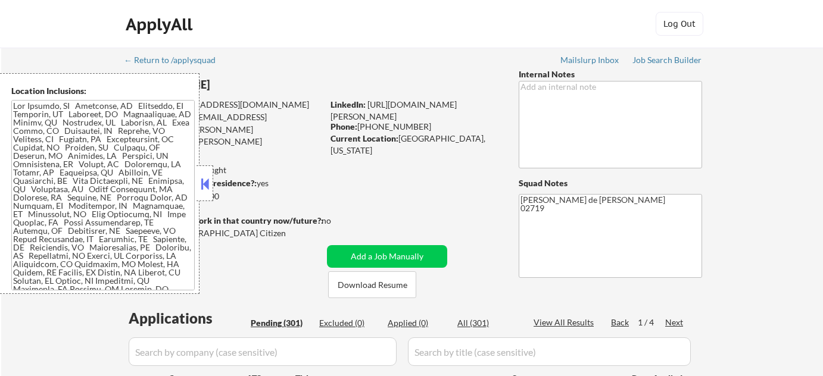
select select ""pending""
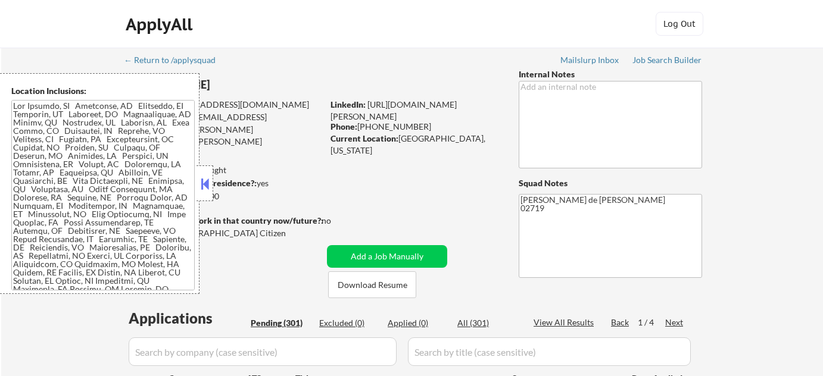
select select ""pending""
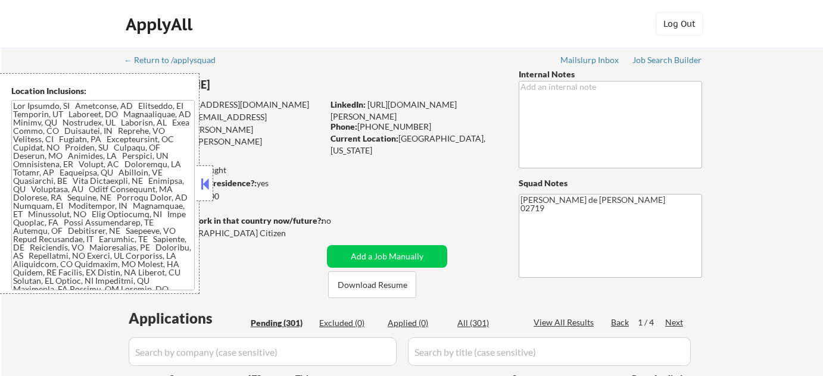
select select ""pending""
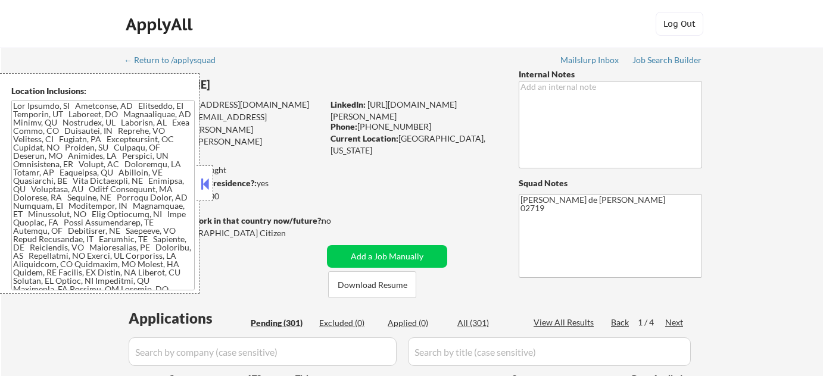
select select ""pending""
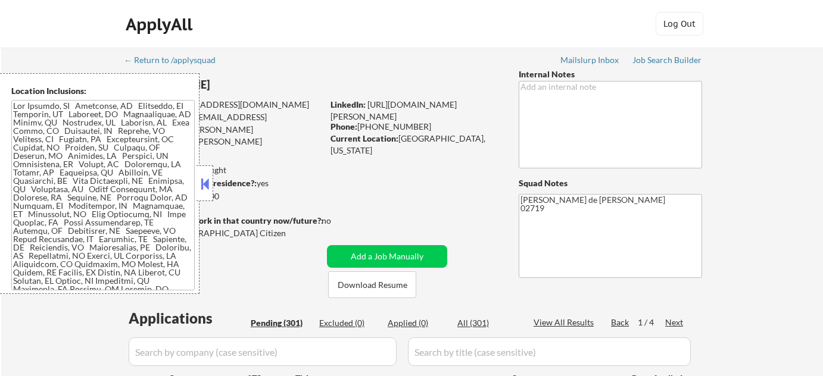
select select ""pending""
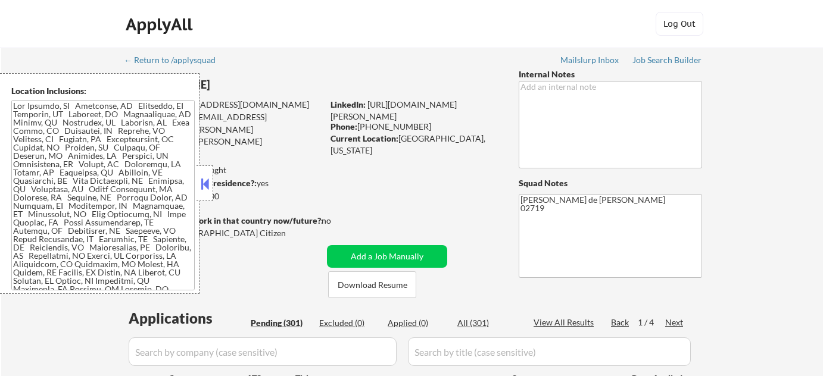
select select ""pending""
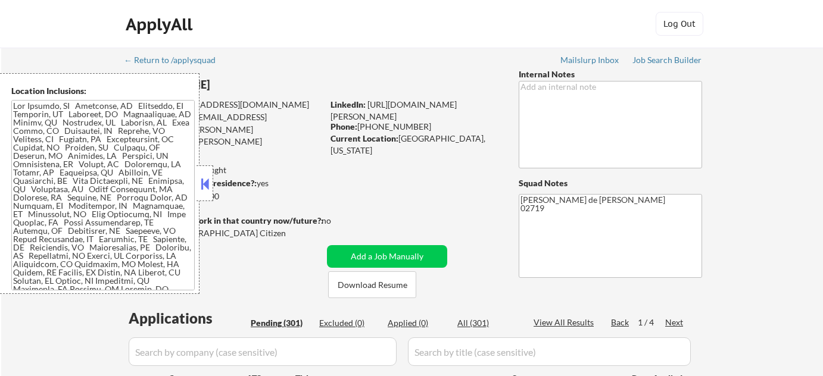
select select ""pending""
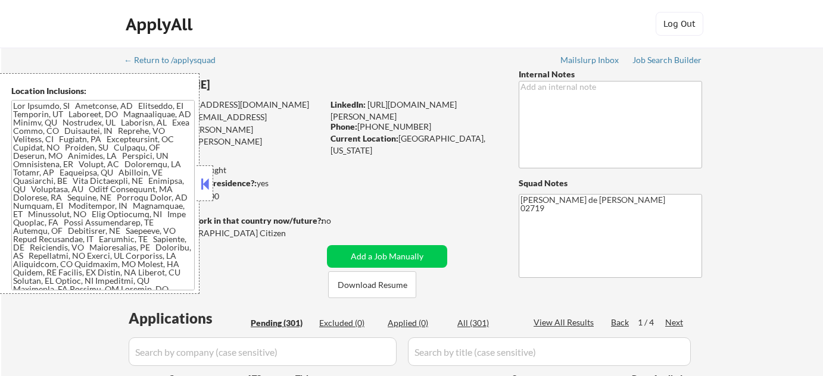
select select ""pending""
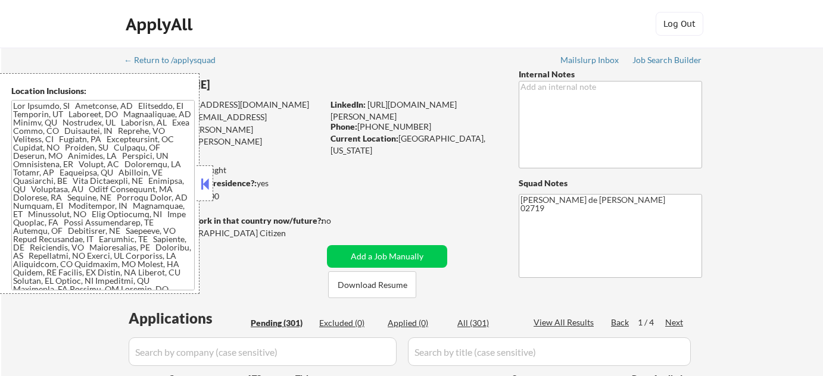
select select ""pending""
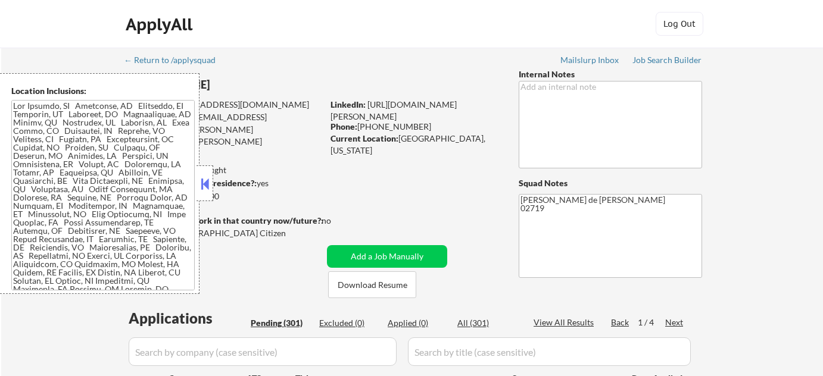
select select ""pending""
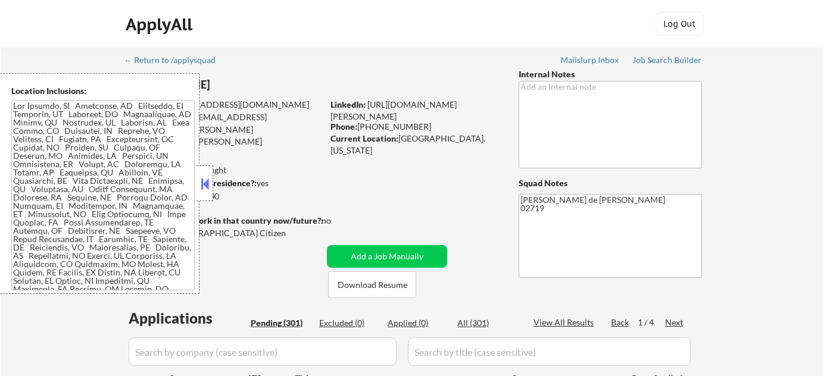
select select ""pending""
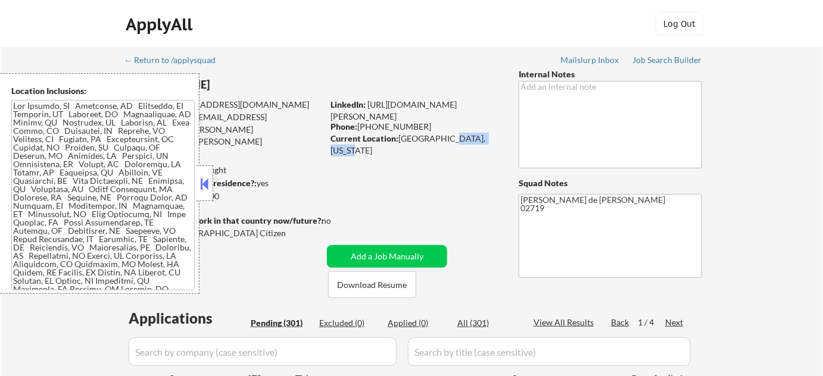
drag, startPoint x: 491, startPoint y: 139, endPoint x: 441, endPoint y: 138, distance: 50.7
click at [441, 138] on div "Current Location: Fairhaven, Massachusetts" at bounding box center [415, 144] width 169 height 23
copy div "Massachusetts"
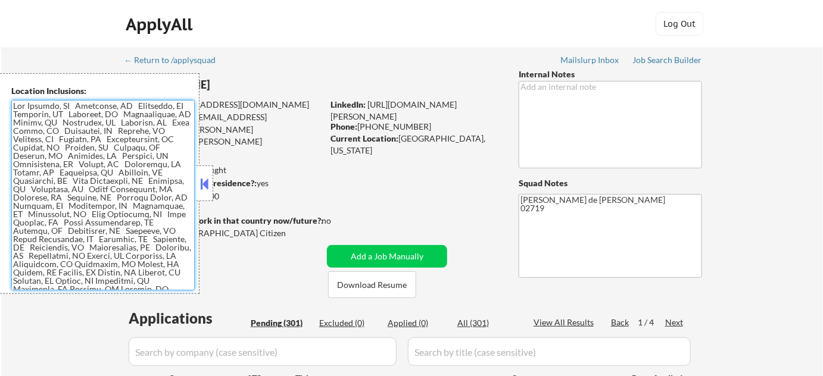
click at [65, 200] on textarea at bounding box center [102, 195] width 183 height 191
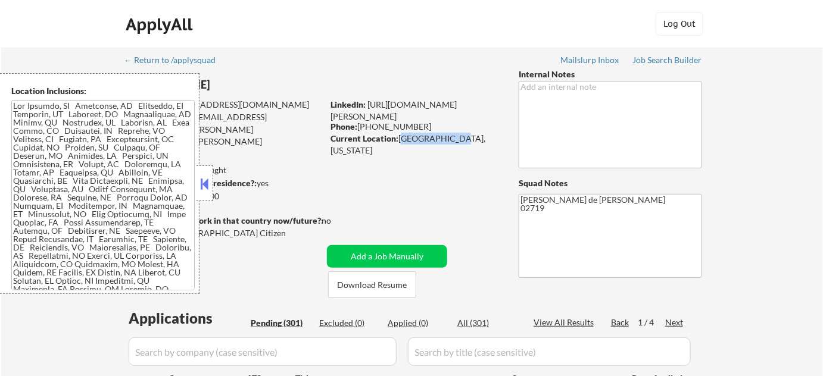
drag, startPoint x: 401, startPoint y: 139, endPoint x: 449, endPoint y: 142, distance: 48.3
click at [449, 142] on div "Current Location: Fairhaven, Massachusetts" at bounding box center [415, 144] width 169 height 23
copy div "Fairhaven, Ma"
click at [202, 186] on button at bounding box center [204, 184] width 13 height 18
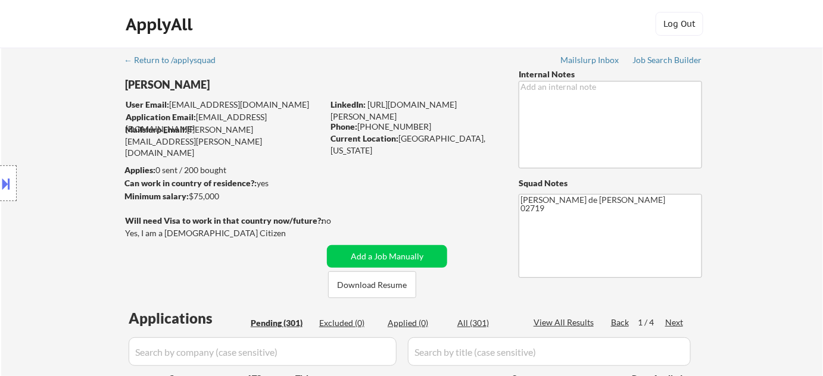
scroll to position [108, 0]
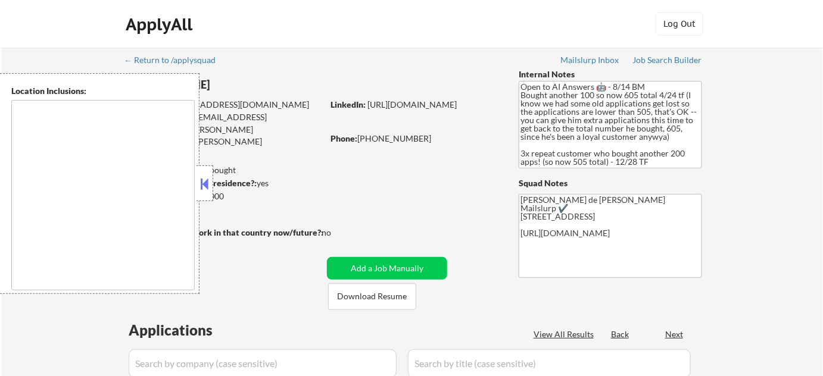
type textarea "remote"
select select ""pending""
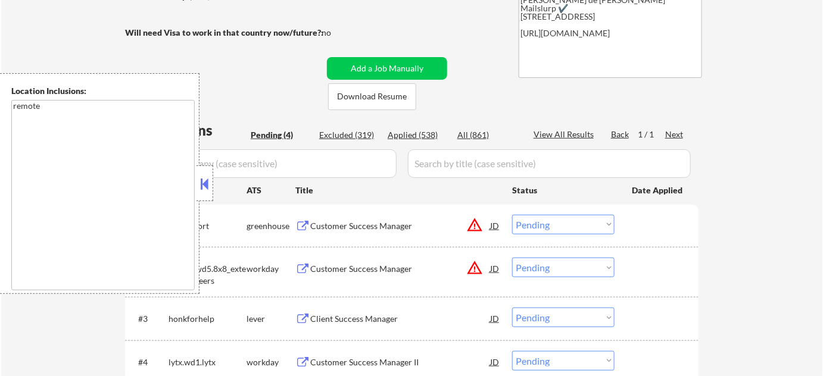
scroll to position [270, 0]
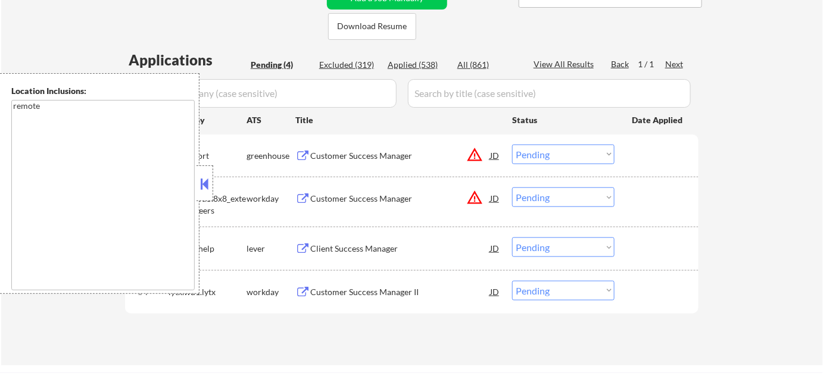
click at [210, 183] on button at bounding box center [204, 184] width 13 height 18
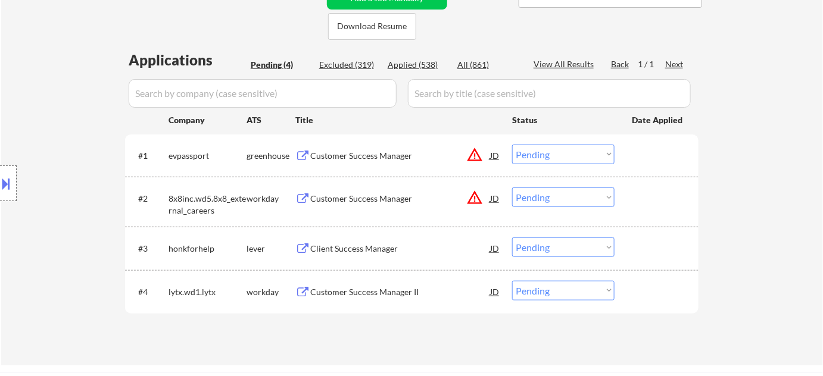
click at [349, 243] on div "Client Success Manager" at bounding box center [400, 249] width 180 height 12
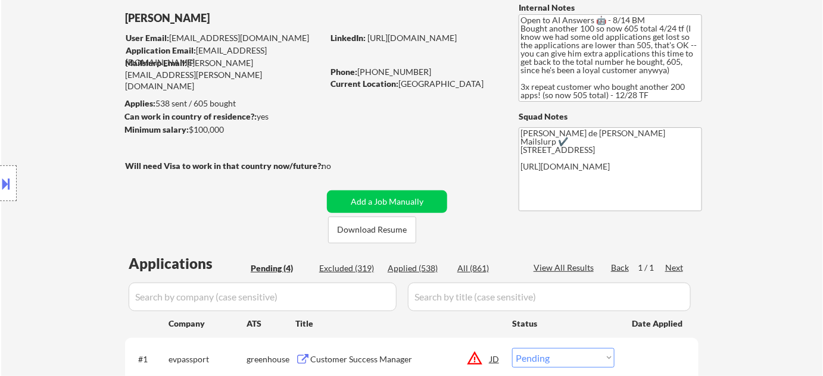
scroll to position [54, 0]
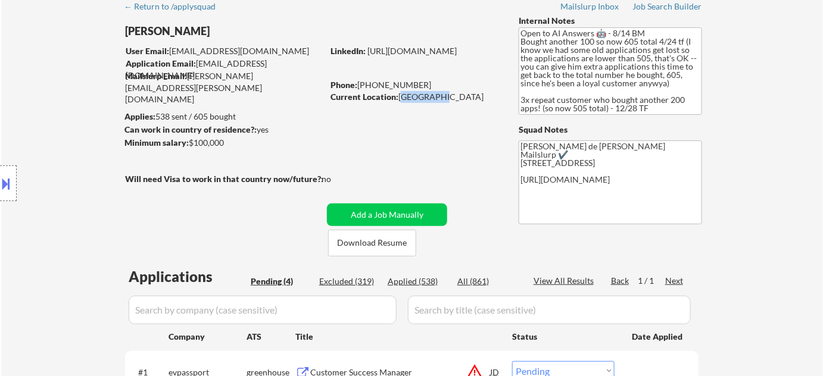
drag, startPoint x: 399, startPoint y: 96, endPoint x: 434, endPoint y: 96, distance: 35.1
click at [434, 96] on div "Current Location: Las Vegas" at bounding box center [415, 97] width 169 height 12
copy div "Las Vegas"
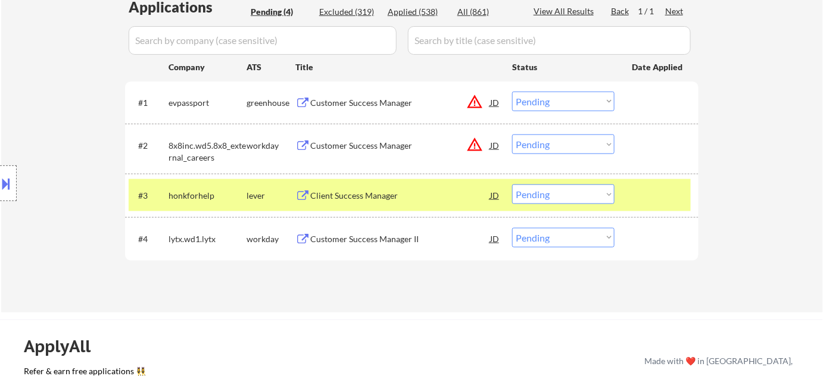
scroll to position [325, 0]
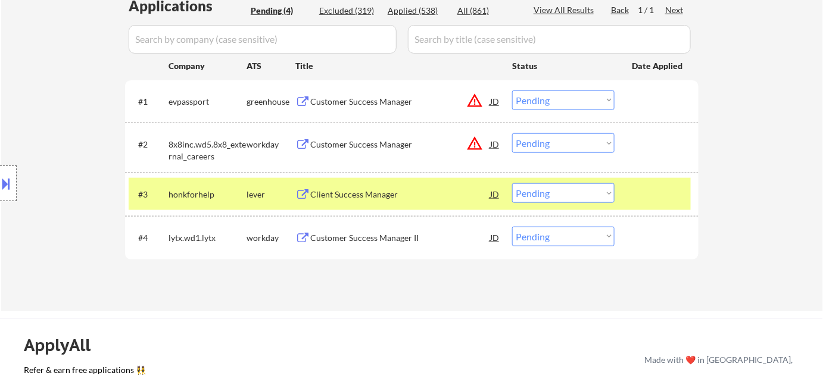
click at [546, 190] on select "Choose an option... Pending Applied Excluded (Questions) Excluded (Expired) Exc…" at bounding box center [563, 193] width 102 height 20
click at [512, 183] on select "Choose an option... Pending Applied Excluded (Questions) Excluded (Expired) Exc…" at bounding box center [563, 193] width 102 height 20
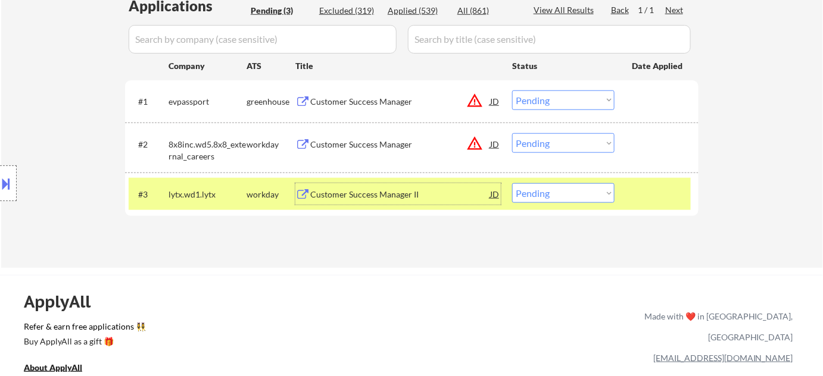
click at [376, 189] on div "Customer Success Manager II" at bounding box center [400, 195] width 180 height 12
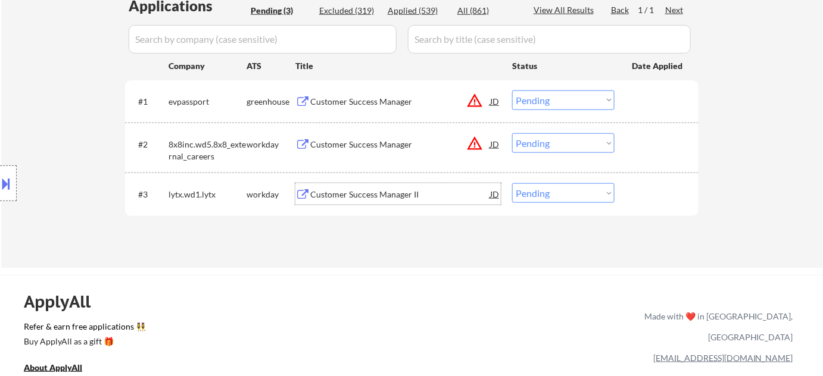
click at [541, 190] on select "Choose an option... Pending Applied Excluded (Questions) Excluded (Expired) Exc…" at bounding box center [563, 193] width 102 height 20
select select ""excluded__expired_""
click at [512, 183] on select "Choose an option... Pending Applied Excluded (Questions) Excluded (Expired) Exc…" at bounding box center [563, 193] width 102 height 20
click at [382, 143] on div "Customer Success Manager" at bounding box center [400, 145] width 180 height 12
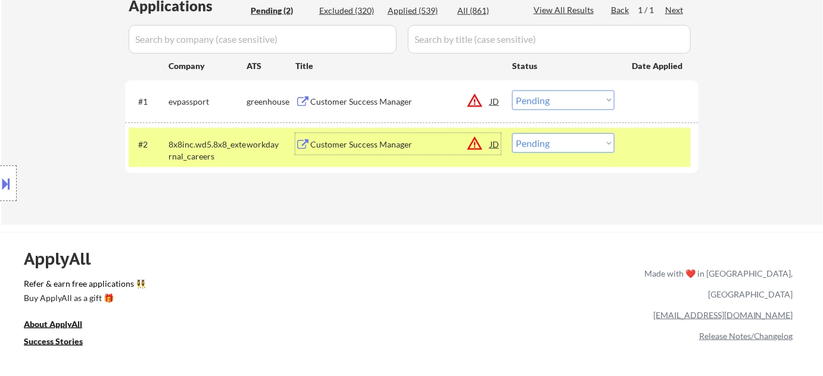
click at [356, 101] on div "Customer Success Manager" at bounding box center [400, 102] width 180 height 12
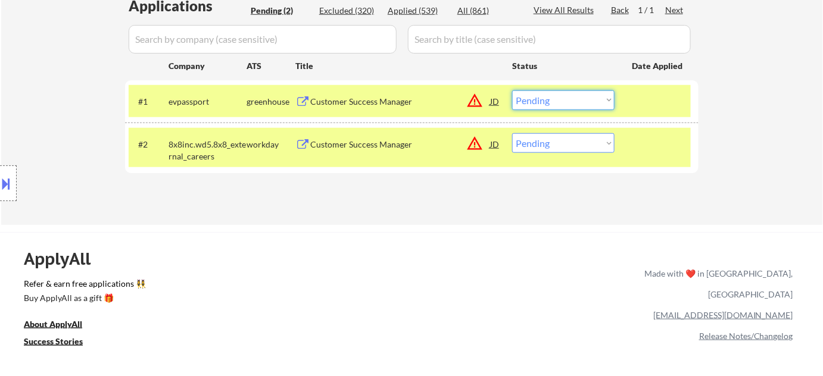
click at [573, 95] on select "Choose an option... Pending Applied Excluded (Questions) Excluded (Expired) Exc…" at bounding box center [563, 101] width 102 height 20
select select ""excluded__location_""
click at [512, 91] on select "Choose an option... Pending Applied Excluded (Questions) Excluded (Expired) Exc…" at bounding box center [563, 101] width 102 height 20
click at [557, 149] on select "Choose an option... Pending Applied Excluded (Questions) Excluded (Expired) Exc…" at bounding box center [563, 143] width 102 height 20
select select ""excluded__location_""
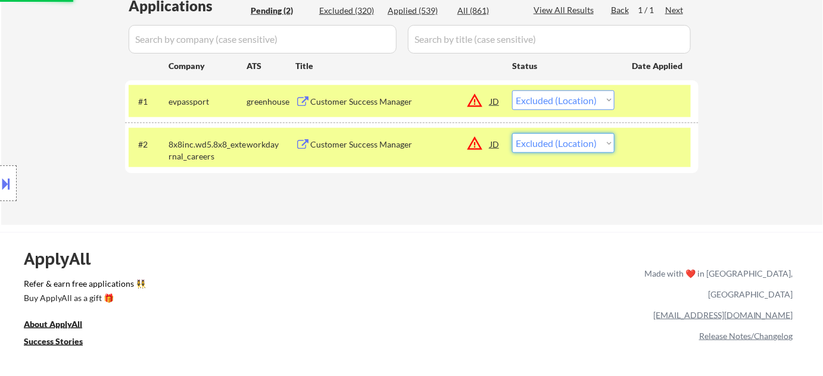
click at [512, 133] on select "Choose an option... Pending Applied Excluded (Questions) Excluded (Expired) Exc…" at bounding box center [563, 143] width 102 height 20
select select ""pending""
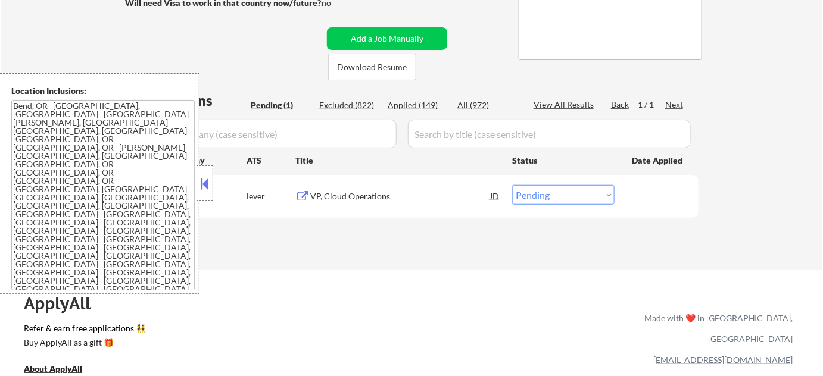
scroll to position [216, 0]
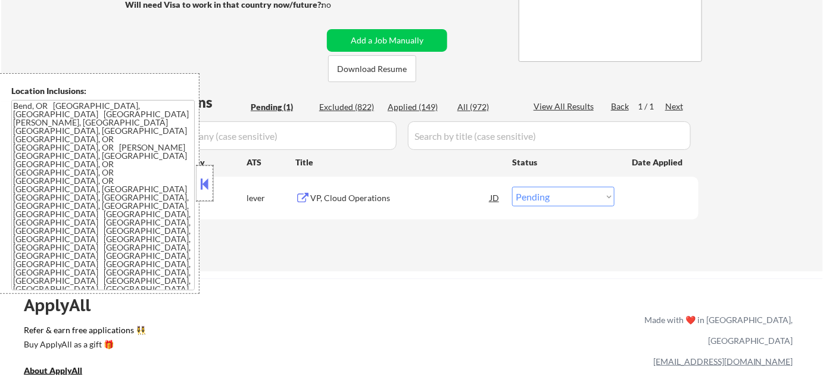
click at [211, 187] on div at bounding box center [205, 184] width 17 height 36
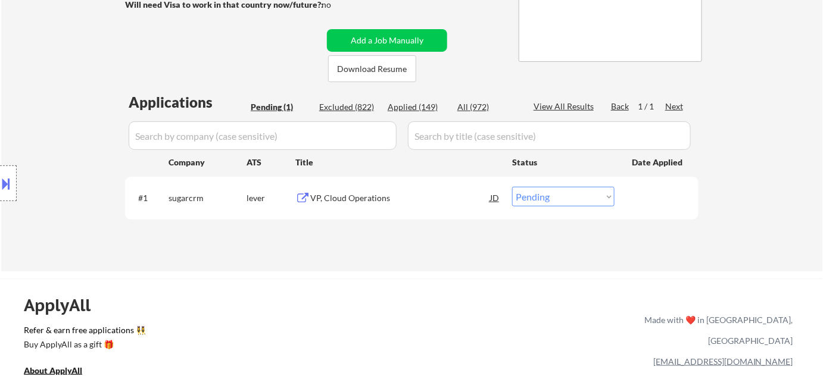
click at [330, 204] on div "VP, Cloud Operations" at bounding box center [400, 197] width 180 height 21
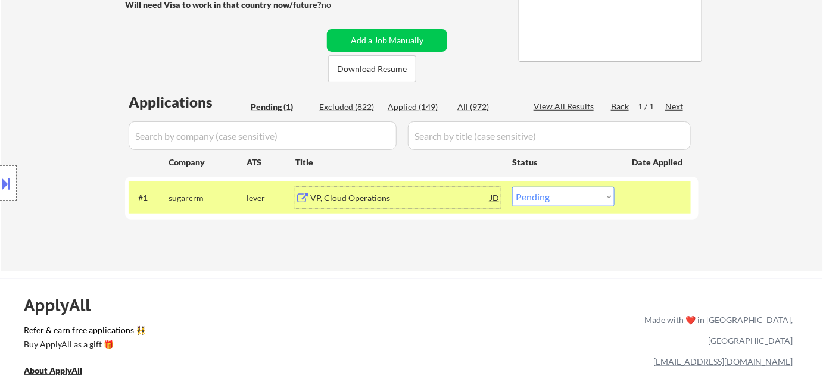
click at [529, 201] on select "Choose an option... Pending Applied Excluded (Questions) Excluded (Expired) Exc…" at bounding box center [563, 197] width 102 height 20
select select ""excluded__salary_""
click at [512, 187] on select "Choose an option... Pending Applied Excluded (Questions) Excluded (Expired) Exc…" at bounding box center [563, 197] width 102 height 20
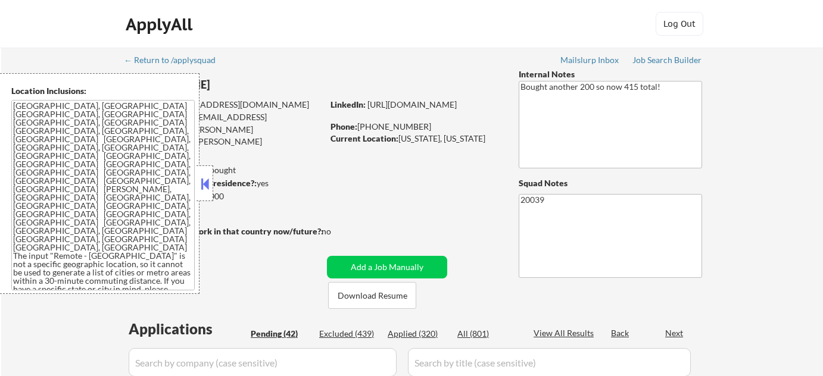
select select ""pending""
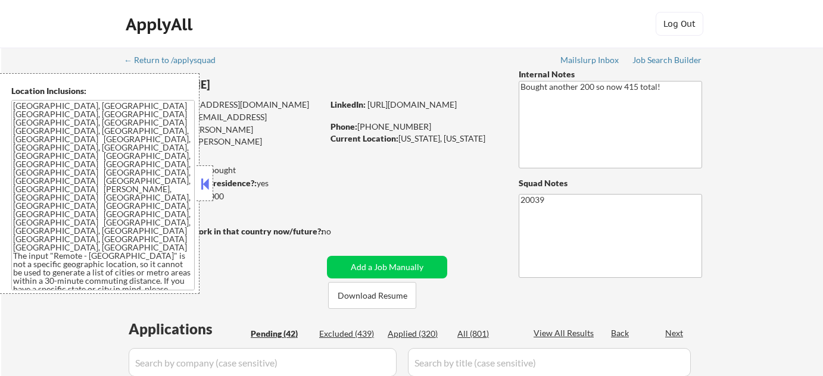
select select ""pending""
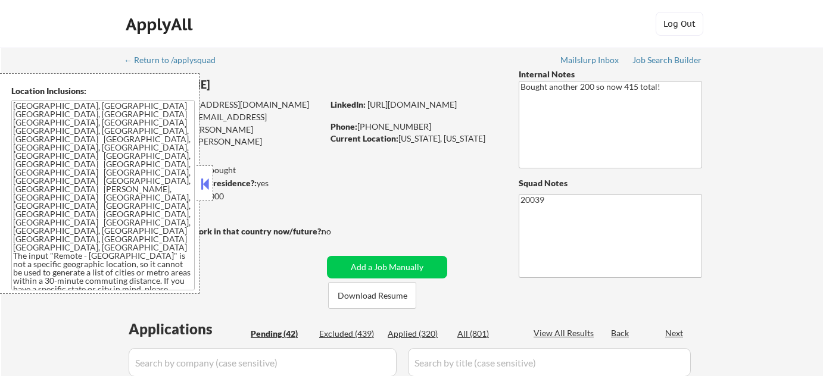
select select ""pending""
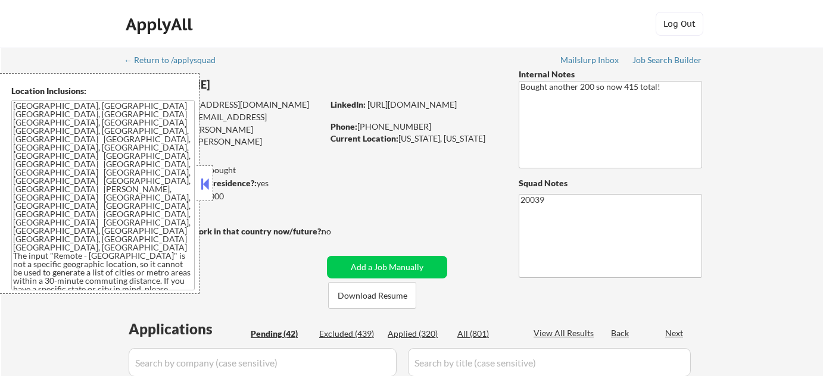
select select ""pending""
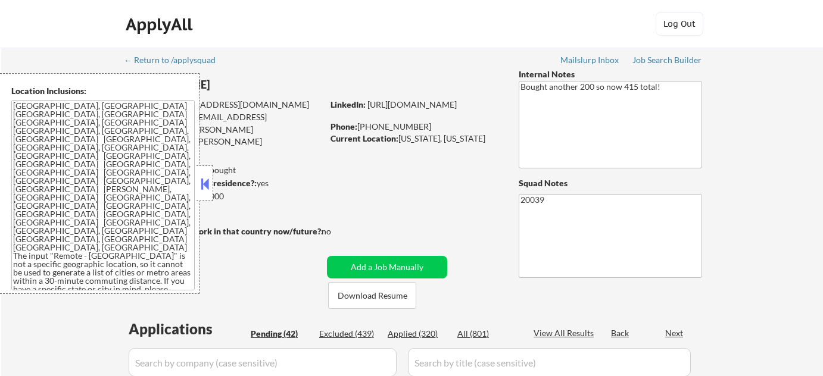
select select ""pending""
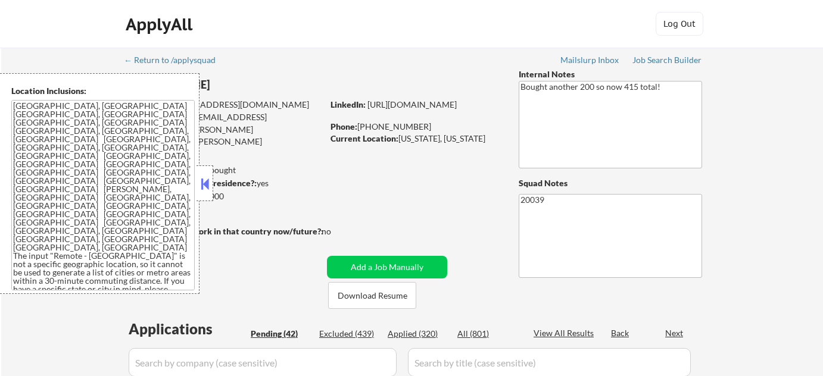
select select ""pending""
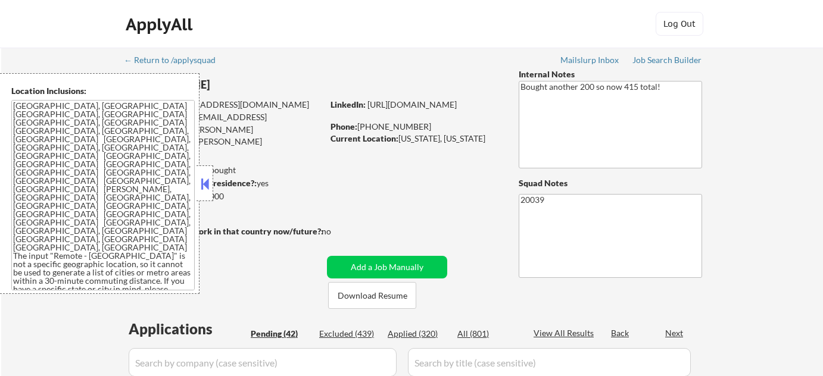
select select ""pending""
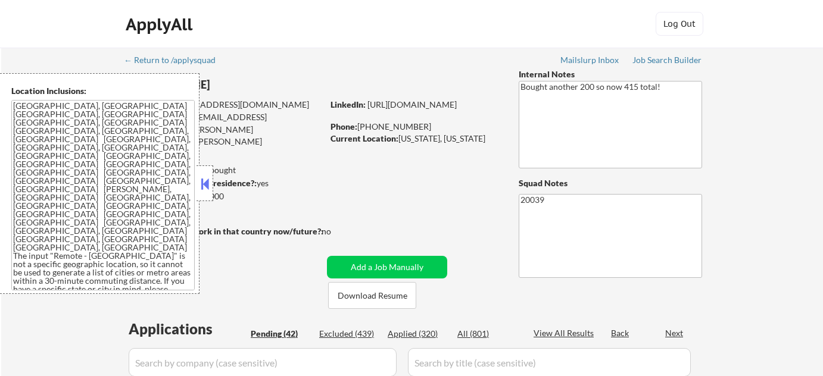
select select ""pending""
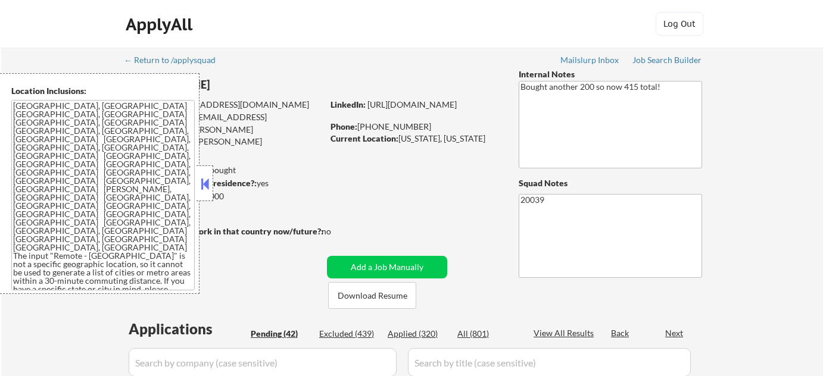
select select ""pending""
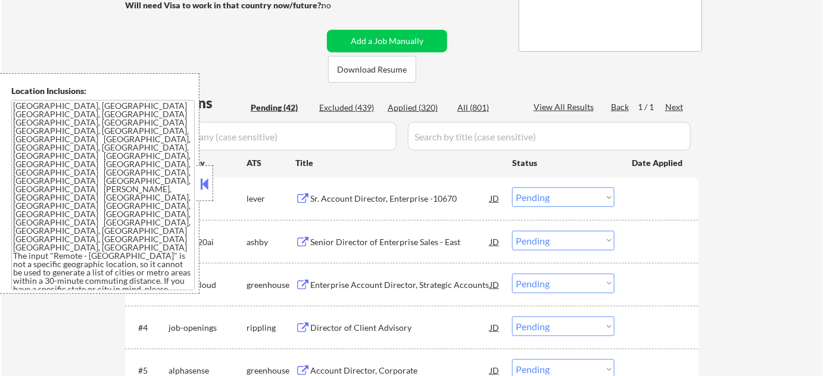
scroll to position [325, 0]
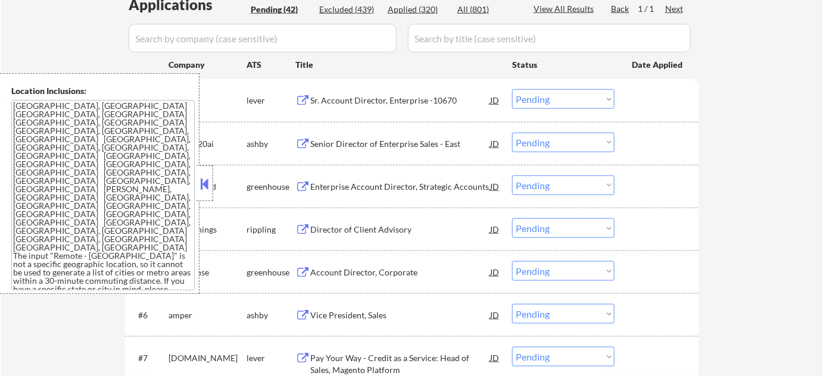
click at [210, 183] on button at bounding box center [204, 184] width 13 height 18
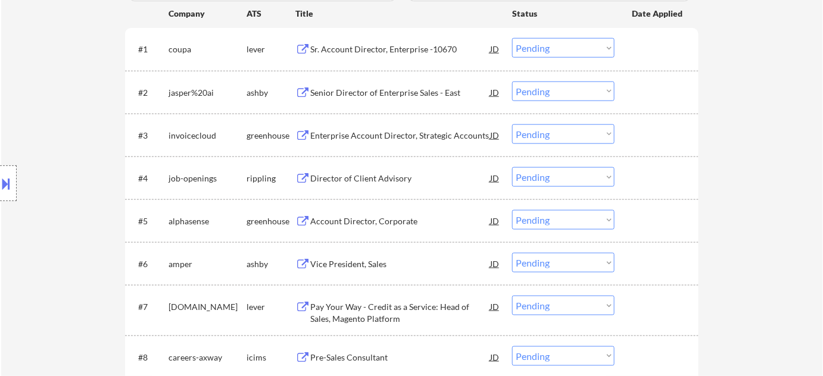
scroll to position [433, 0]
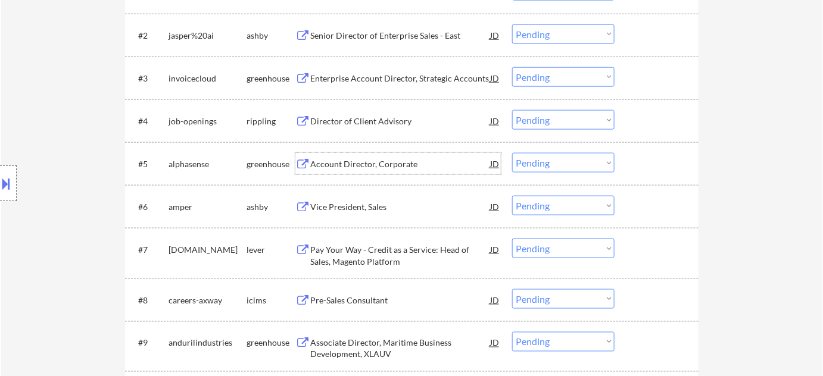
click at [374, 156] on div "Account Director, Corporate" at bounding box center [400, 163] width 180 height 21
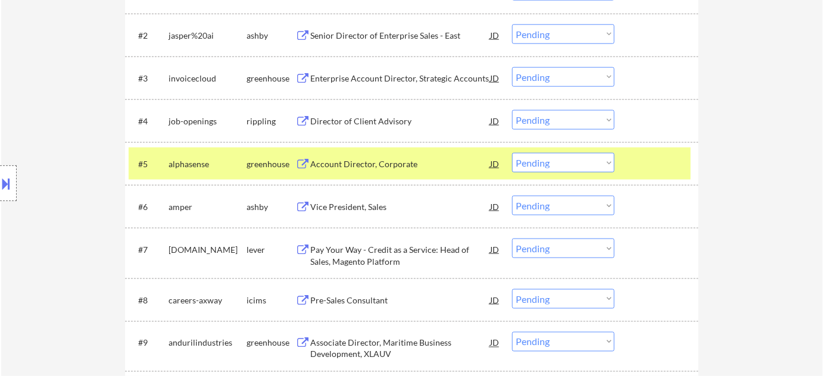
drag, startPoint x: 532, startPoint y: 161, endPoint x: 535, endPoint y: 171, distance: 10.2
click at [532, 161] on select "Choose an option... Pending Applied Excluded (Questions) Excluded (Expired) Exc…" at bounding box center [563, 163] width 102 height 20
click at [512, 153] on select "Choose an option... Pending Applied Excluded (Questions) Excluded (Expired) Exc…" at bounding box center [563, 163] width 102 height 20
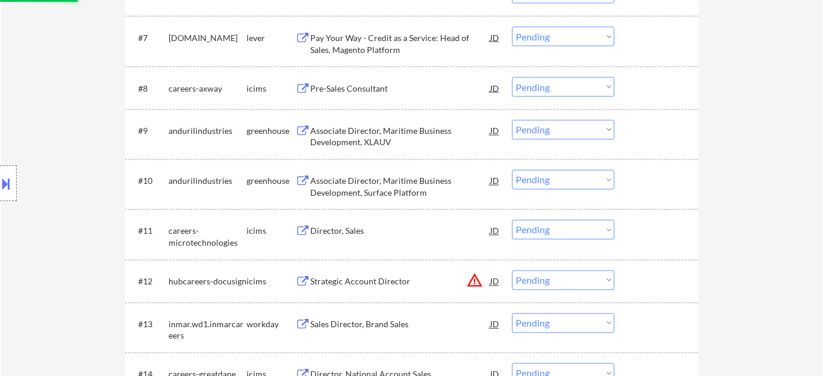
select select ""pending""
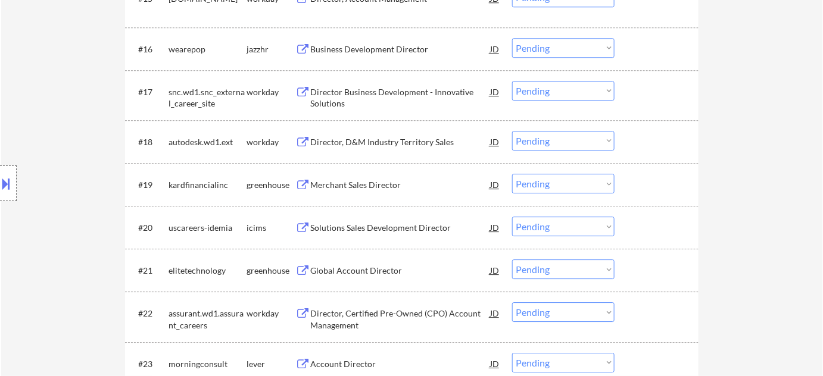
scroll to position [1137, 0]
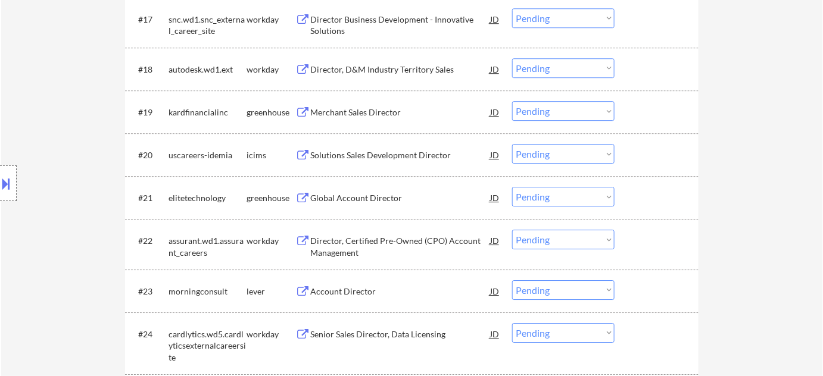
click at [376, 112] on div "Merchant Sales Director" at bounding box center [400, 113] width 180 height 12
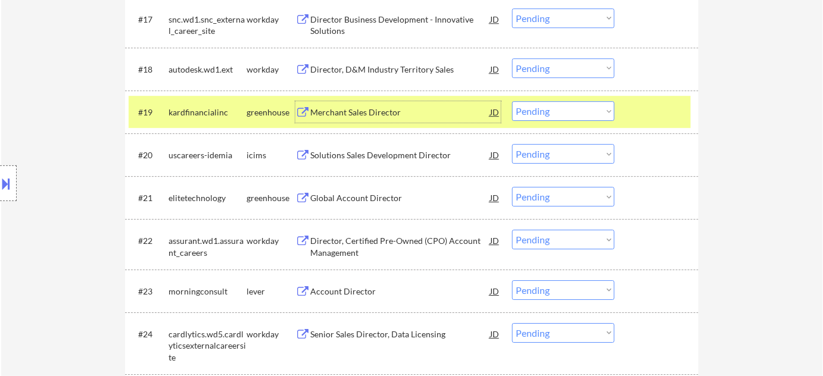
click at [538, 109] on select "Choose an option... Pending Applied Excluded (Questions) Excluded (Expired) Exc…" at bounding box center [563, 111] width 102 height 20
click at [512, 101] on select "Choose an option... Pending Applied Excluded (Questions) Excluded (Expired) Exc…" at bounding box center [563, 111] width 102 height 20
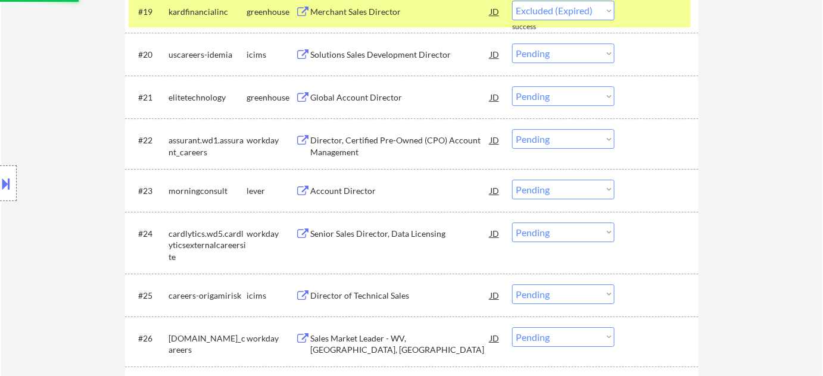
scroll to position [1245, 0]
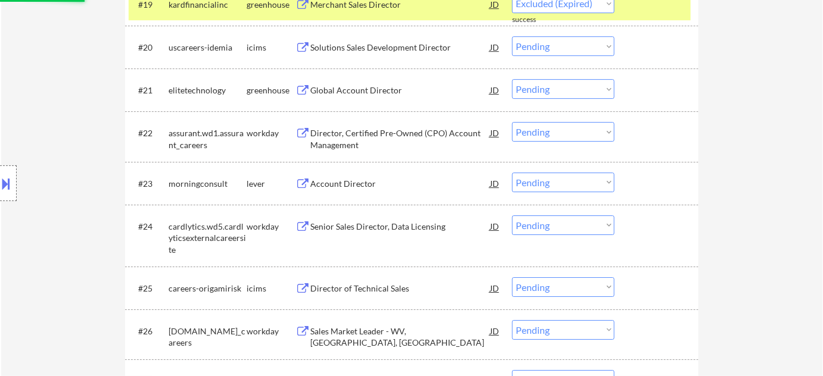
select select ""pending""
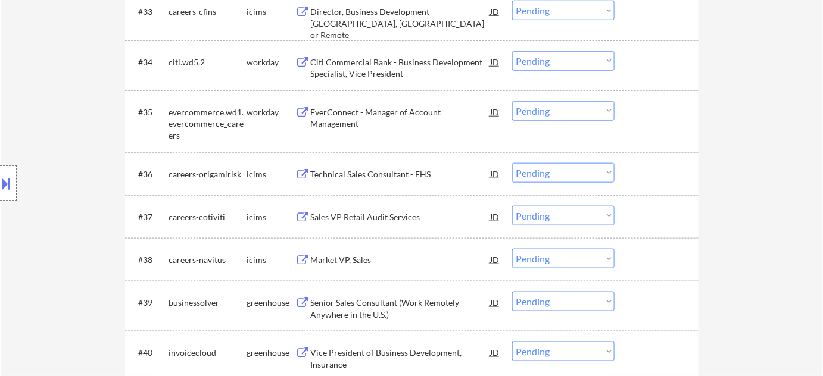
scroll to position [2003, 0]
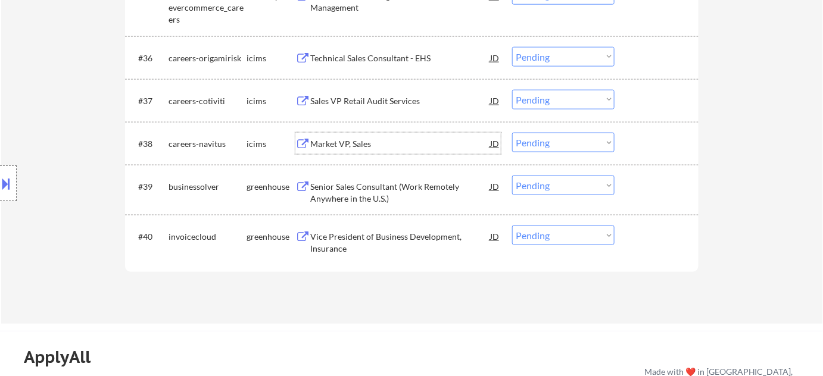
click at [357, 138] on div "Market VP, Sales" at bounding box center [400, 144] width 180 height 12
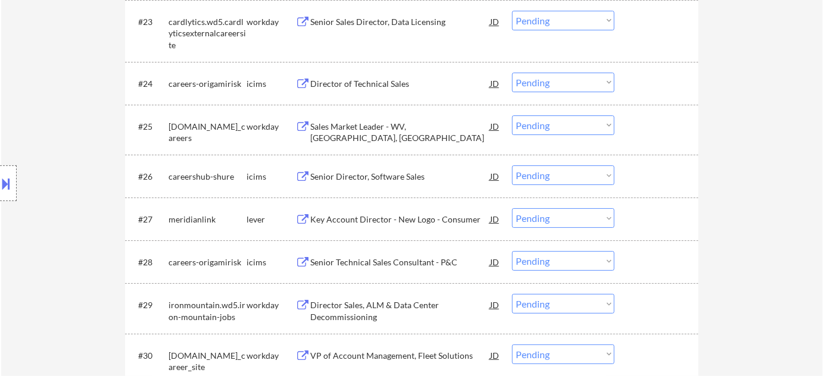
scroll to position [1353, 0]
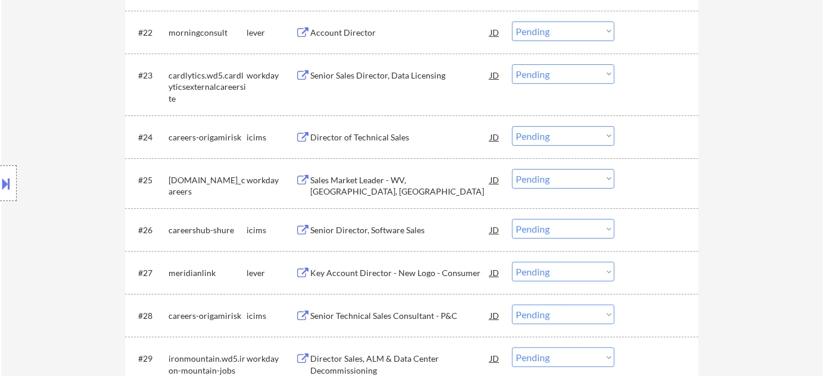
click at [378, 73] on div "Senior Sales Director, Data Licensing" at bounding box center [400, 76] width 180 height 12
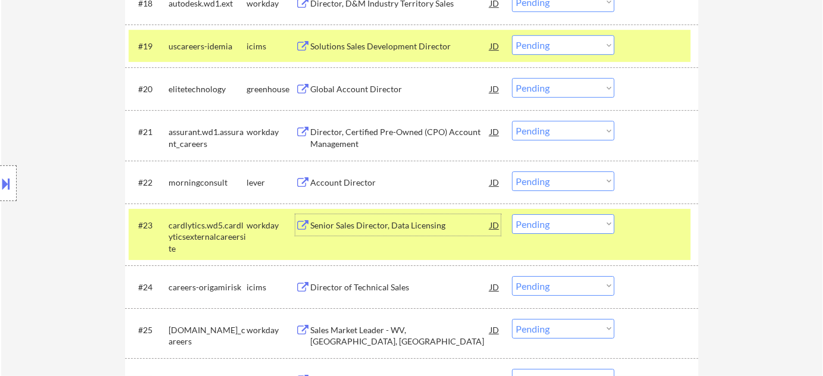
scroll to position [1191, 0]
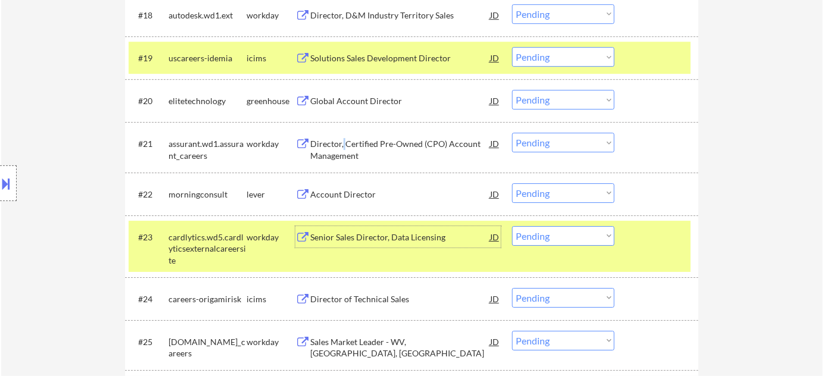
click at [342, 148] on div "Director, Certified Pre-Owned (CPO) Account Management" at bounding box center [400, 149] width 180 height 23
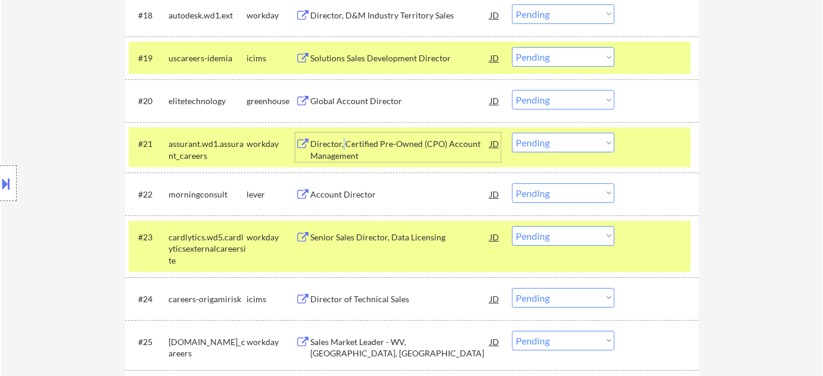
click at [534, 139] on select "Choose an option... Pending Applied Excluded (Questions) Excluded (Expired) Exc…" at bounding box center [563, 143] width 102 height 20
click at [512, 133] on select "Choose an option... Pending Applied Excluded (Questions) Excluded (Expired) Exc…" at bounding box center [563, 143] width 102 height 20
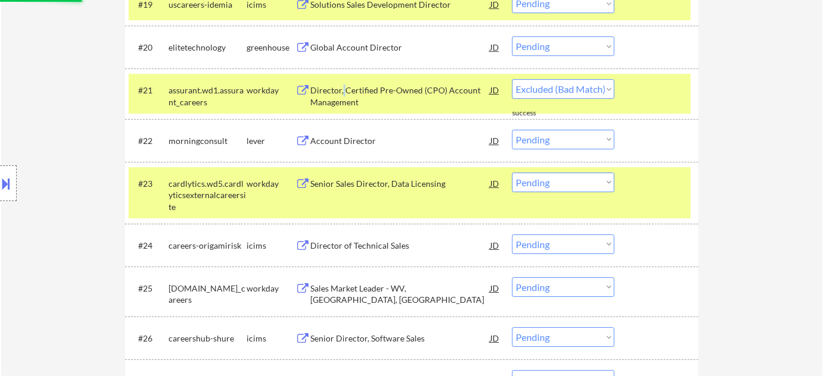
select select ""pending""
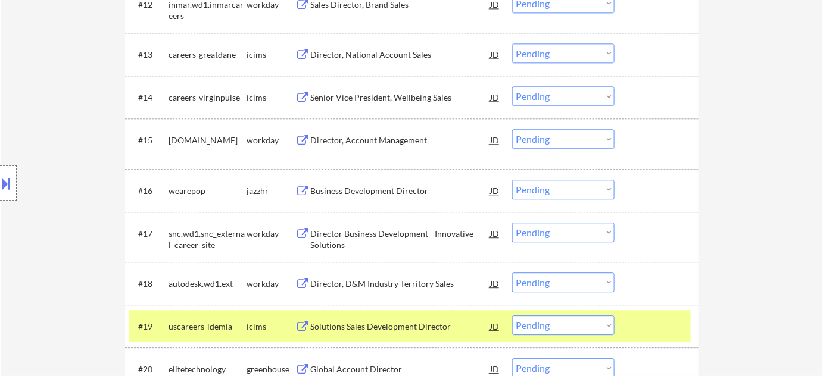
scroll to position [920, 0]
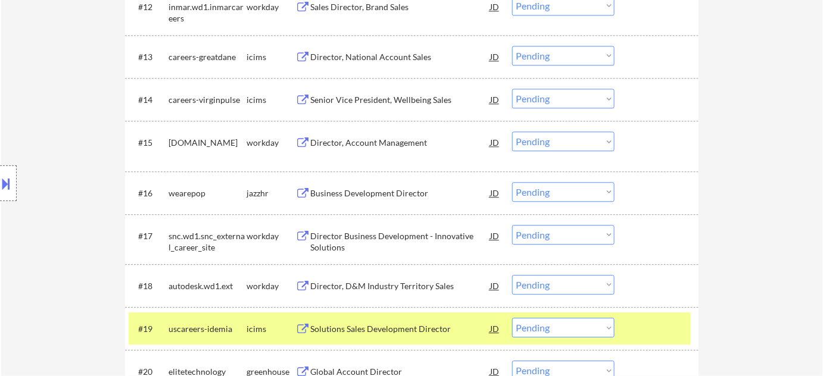
click at [337, 241] on div "Director Business Development - Innovative Solutions" at bounding box center [400, 241] width 180 height 23
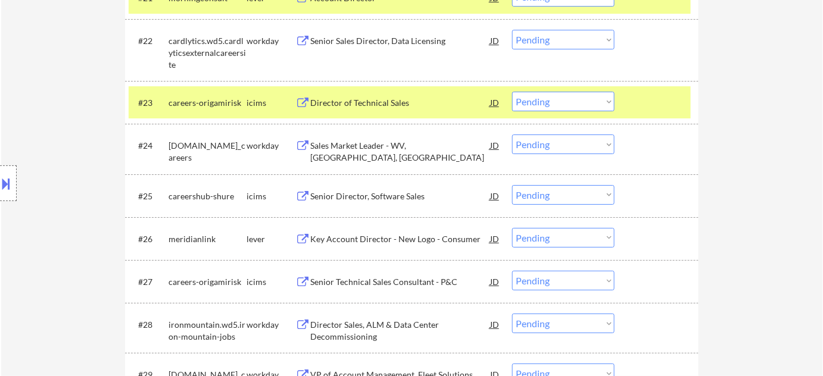
scroll to position [1353, 0]
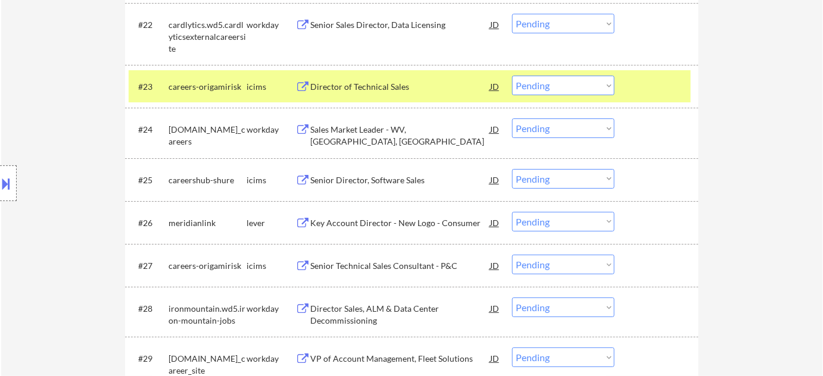
click at [382, 176] on div "Senior Director, Software Sales" at bounding box center [400, 180] width 180 height 12
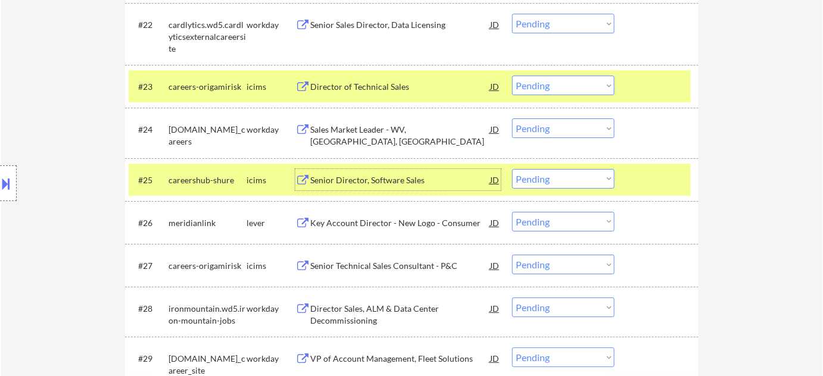
scroll to position [1083, 0]
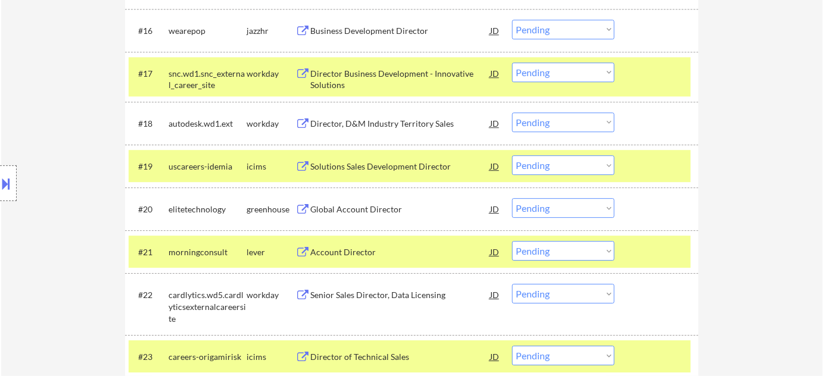
click at [555, 77] on select "Choose an option... Pending Applied Excluded (Questions) Excluded (Expired) Exc…" at bounding box center [563, 73] width 102 height 20
click at [559, 69] on select "Choose an option... Pending Applied Excluded (Questions) Excluded (Expired) Exc…" at bounding box center [563, 73] width 102 height 20
click at [741, 101] on div "← Return to /applysquad Mailslurp Inbox Job Search Builder [PERSON_NAME] User E…" at bounding box center [412, 79] width 822 height 2228
click at [594, 71] on select "Choose an option... Pending Applied Excluded (Questions) Excluded (Expired) Exc…" at bounding box center [563, 73] width 102 height 20
click at [512, 63] on select "Choose an option... Pending Applied Excluded (Questions) Excluded (Expired) Exc…" at bounding box center [563, 73] width 102 height 20
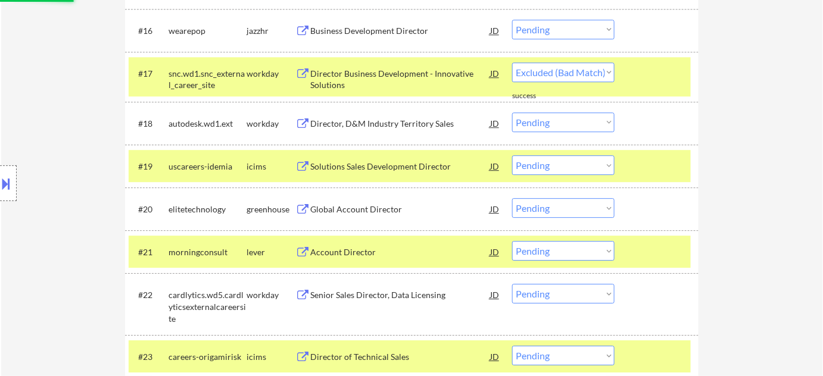
select select ""pending""
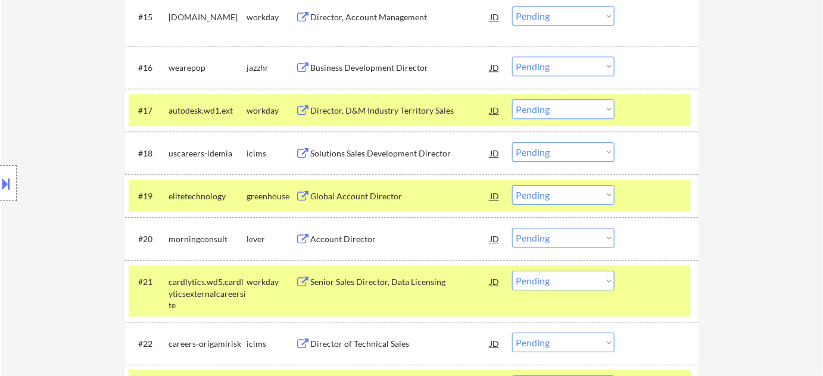
scroll to position [1028, 0]
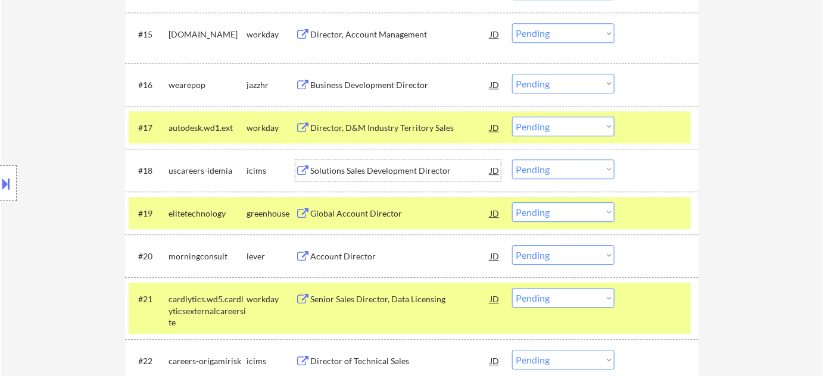
click at [357, 167] on div "Solutions Sales Development Director" at bounding box center [400, 171] width 180 height 12
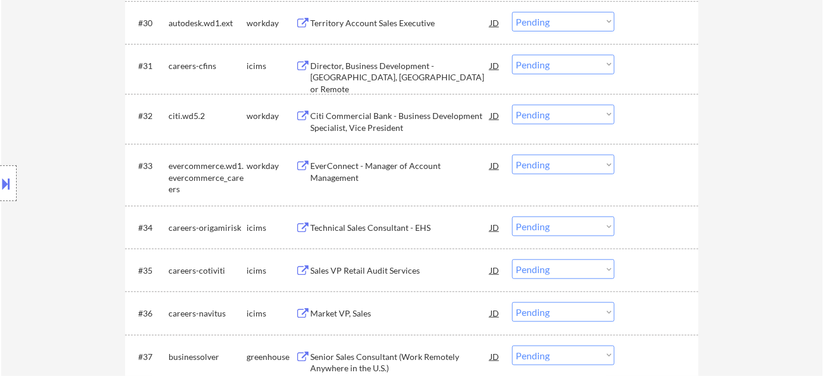
scroll to position [1840, 0]
